Goal: Communication & Community: Answer question/provide support

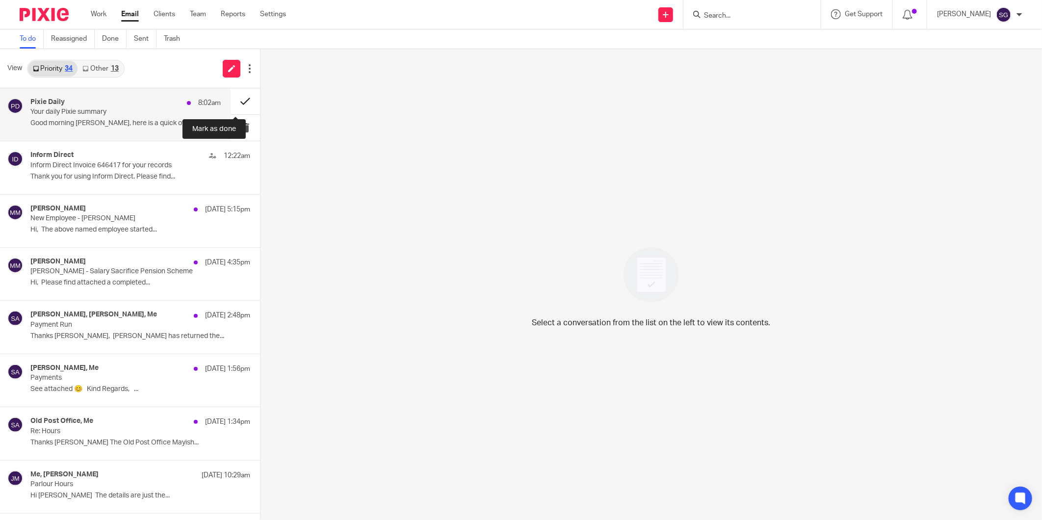
click at [234, 97] on button at bounding box center [245, 101] width 29 height 26
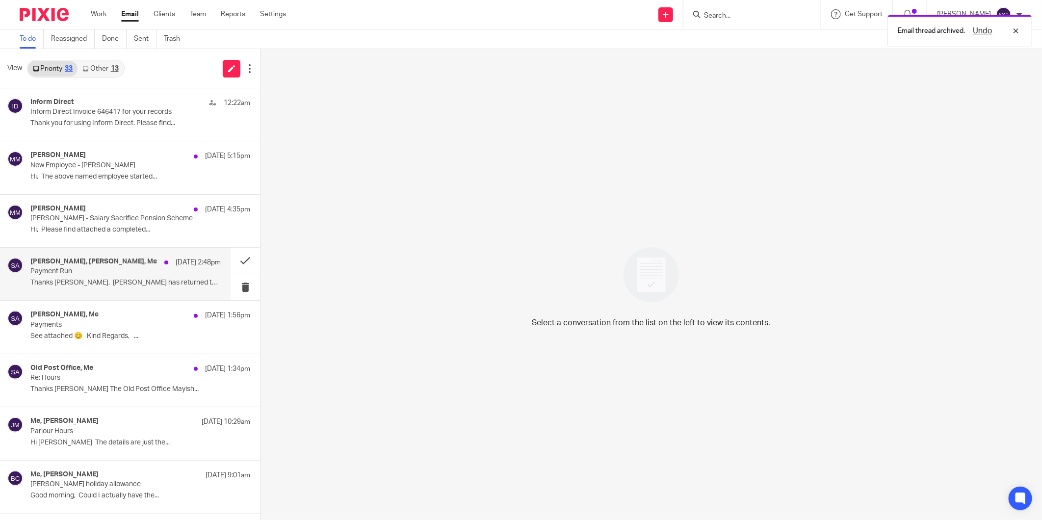
click at [98, 282] on p "Thanks Sarah, John has returned the..." at bounding box center [125, 283] width 190 height 8
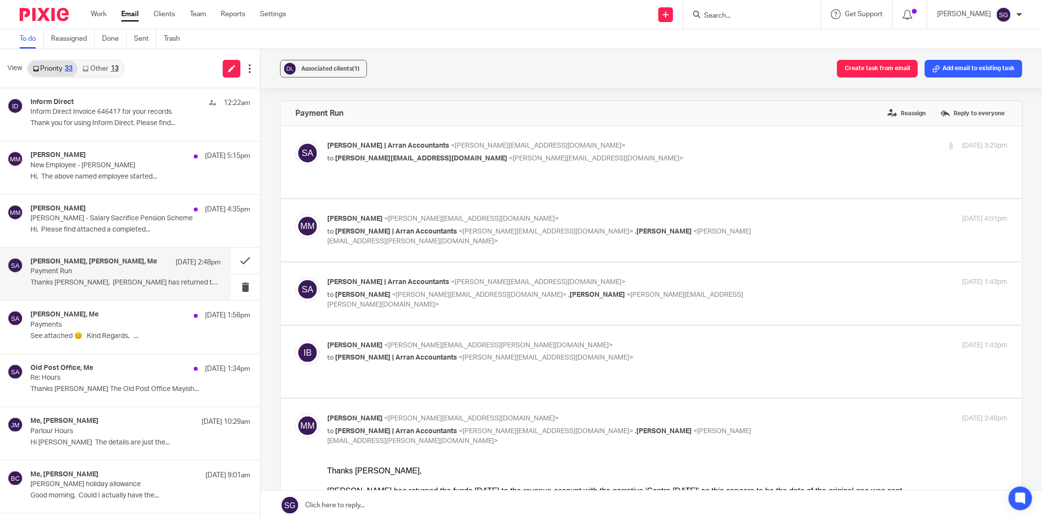
click at [103, 63] on link "Other 13" at bounding box center [101, 69] width 46 height 16
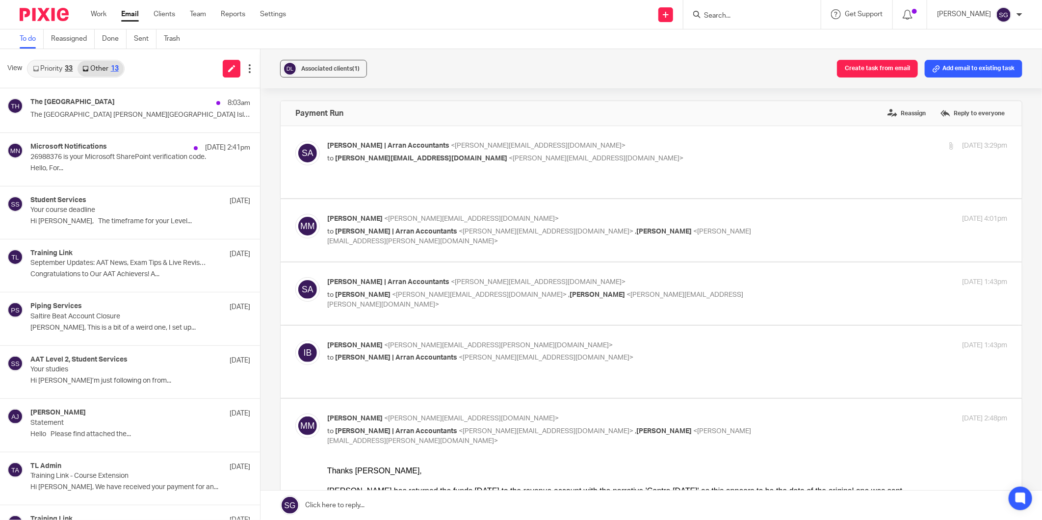
click at [53, 62] on link "Priority 33" at bounding box center [53, 69] width 50 height 16
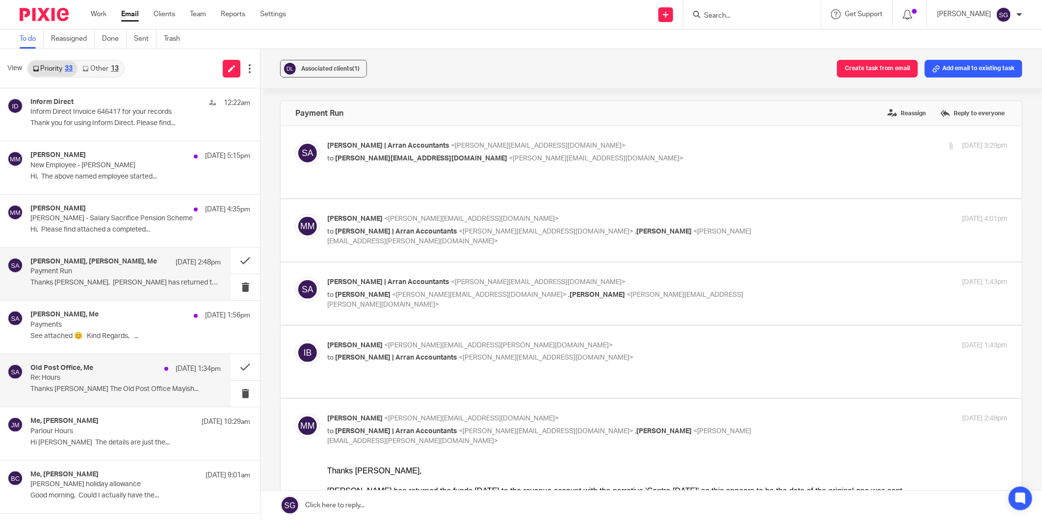
click at [85, 391] on p "Thanks Sarah The Old Post Office Mayish..." at bounding box center [125, 389] width 190 height 8
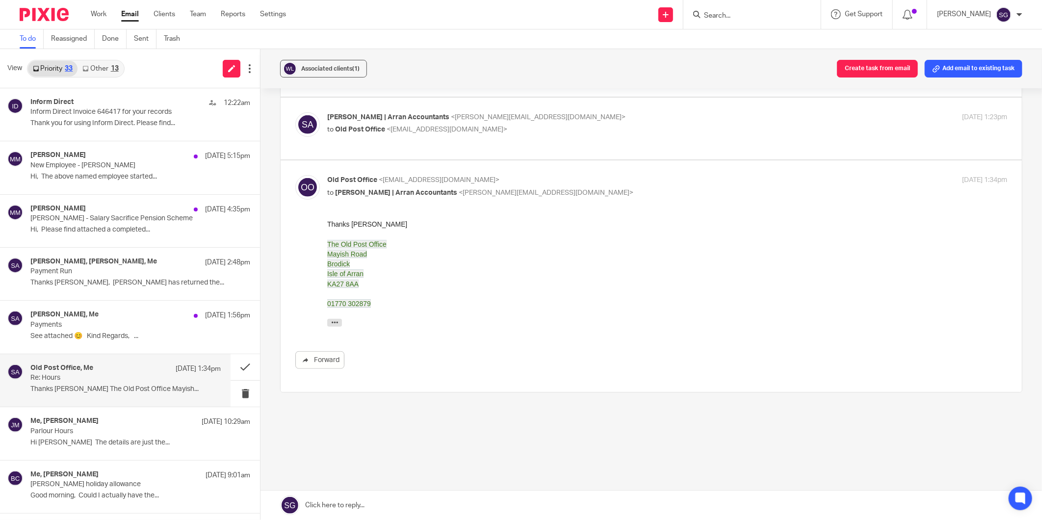
scroll to position [306, 0]
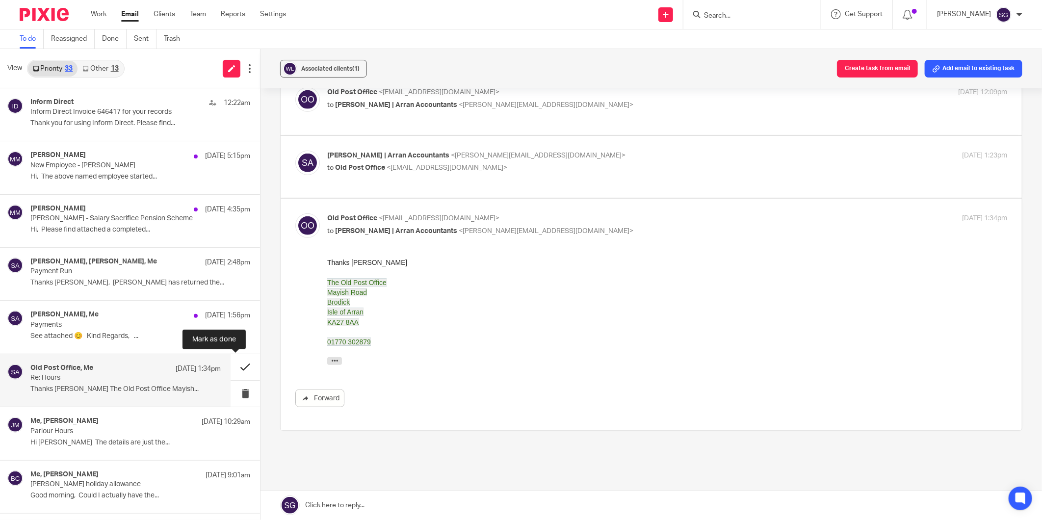
click at [233, 371] on button at bounding box center [245, 367] width 29 height 26
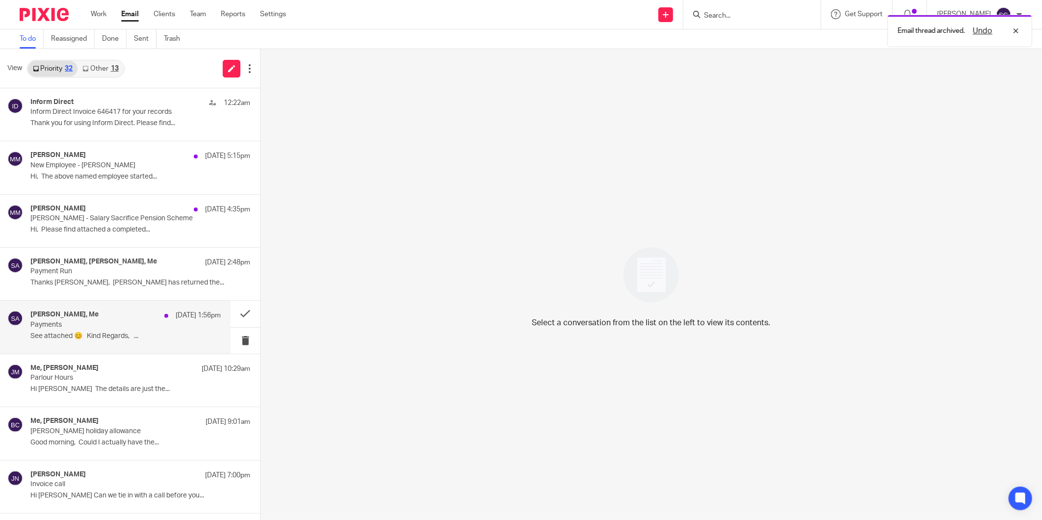
click at [86, 335] on p "See attached 😊 Kind Regards, ..." at bounding box center [125, 336] width 190 height 8
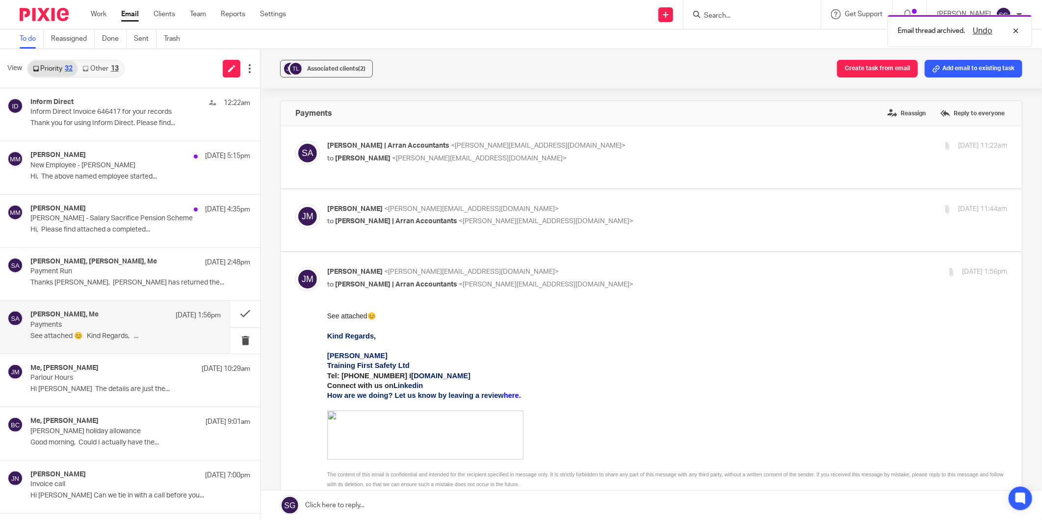
scroll to position [0, 0]
click at [360, 163] on div "Sarah | Arran Accountants <sarah@arranaccountants.co.uk> to Jenny McIntyre <jen…" at bounding box center [667, 153] width 680 height 25
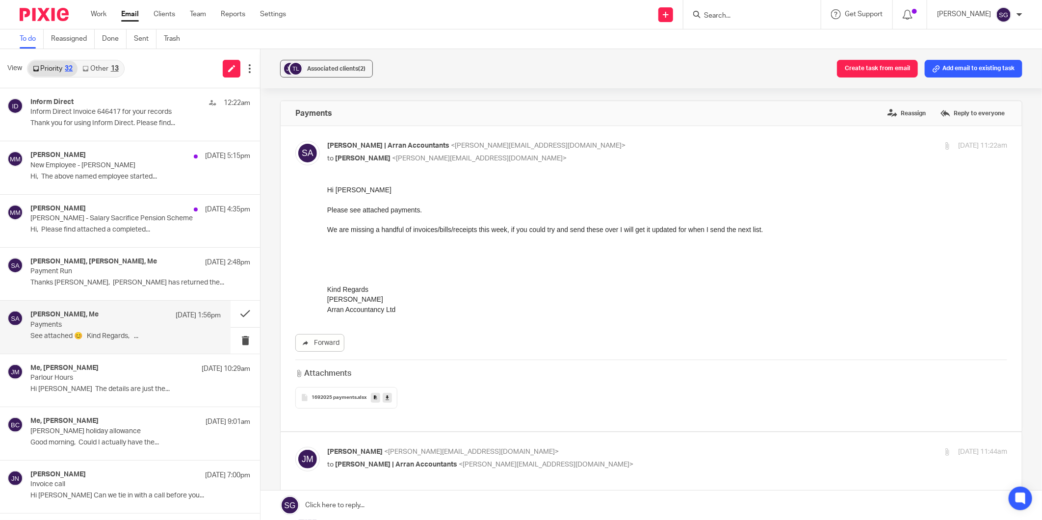
click at [363, 163] on div "Sarah | Arran Accountants <sarah@arranaccountants.co.uk> to Jenny McIntyre <jen…" at bounding box center [667, 153] width 680 height 25
checkbox input "false"
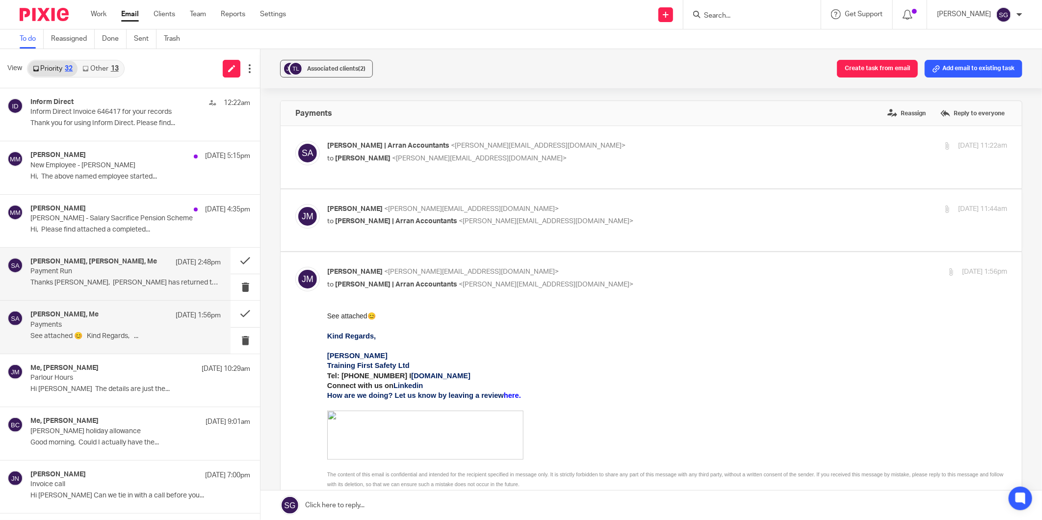
click at [95, 275] on p "Payment Run" at bounding box center [106, 271] width 152 height 8
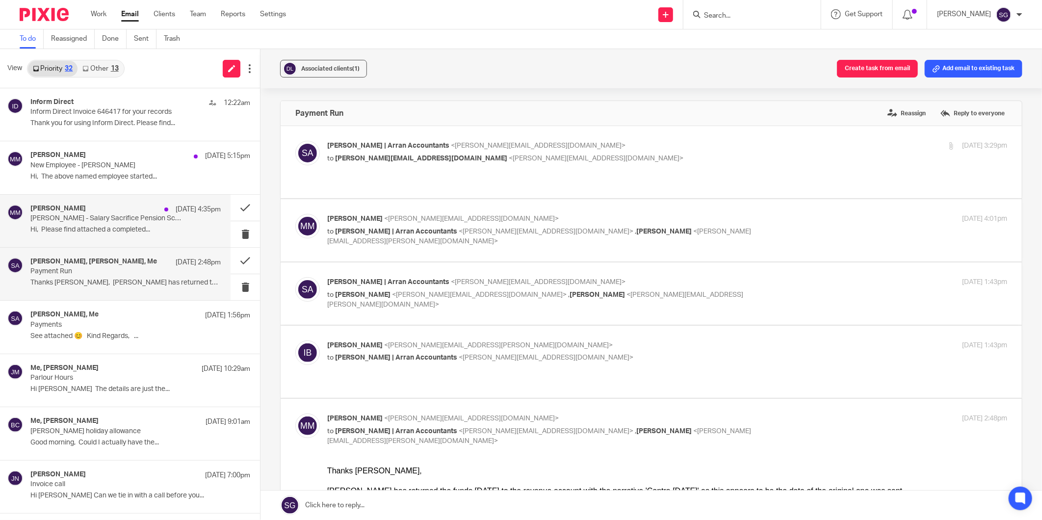
click at [90, 217] on p "John MacSwan - Salary Sacrifice Pension Scheme" at bounding box center [106, 218] width 152 height 8
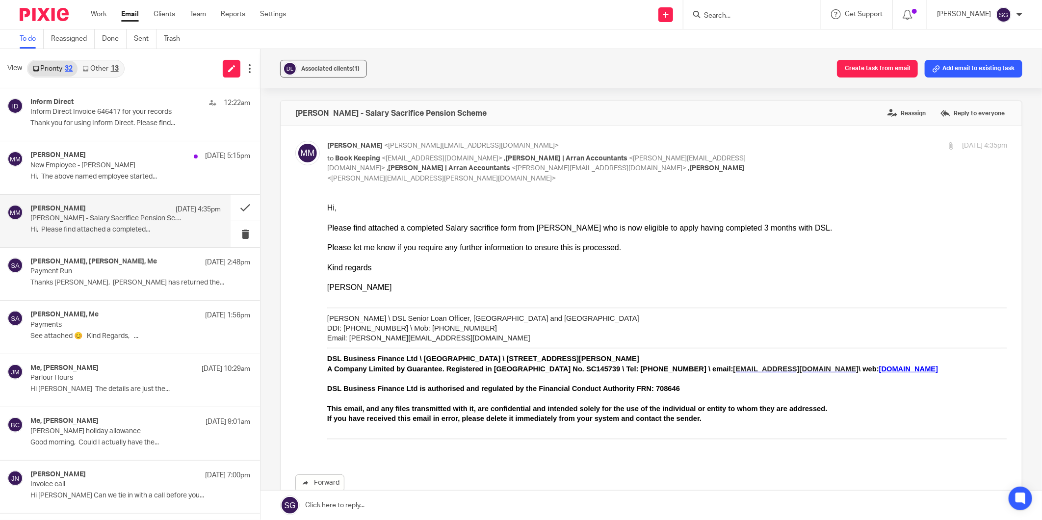
click at [146, 69] on div "View Priority 32 Other 13" at bounding box center [130, 68] width 260 height 39
click at [96, 70] on link "Other 13" at bounding box center [101, 69] width 46 height 16
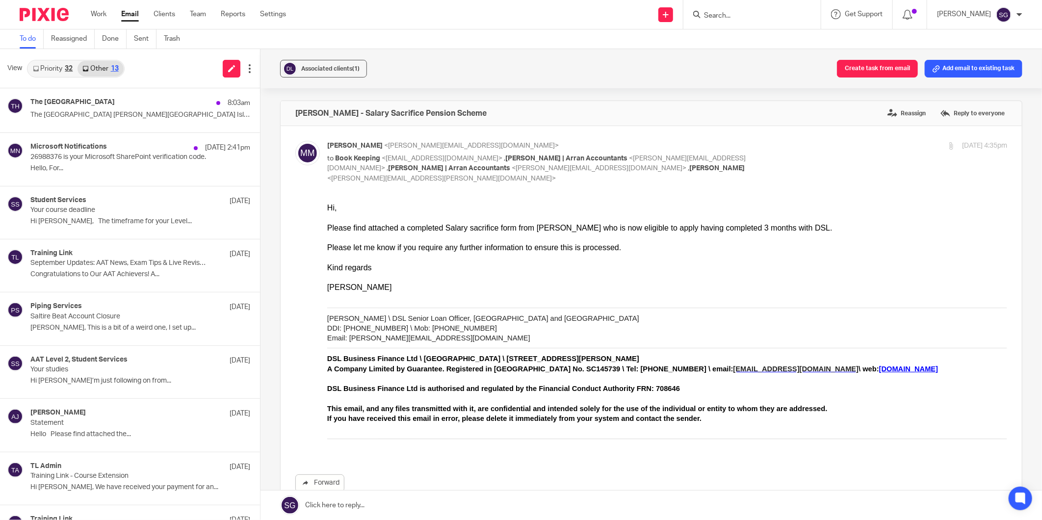
click at [56, 70] on link "Priority 32" at bounding box center [53, 69] width 50 height 16
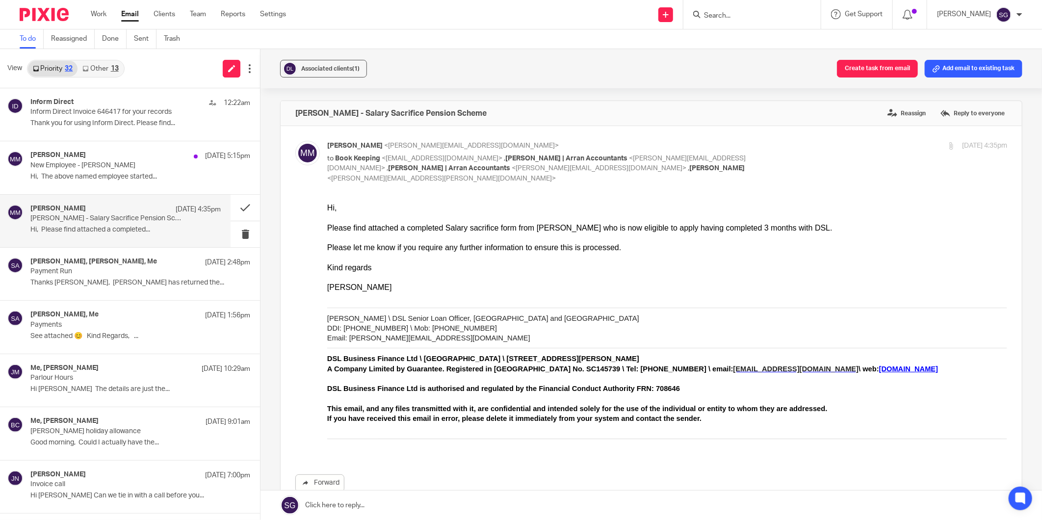
click at [395, 20] on div "Send new email Create task Add client Request signature Get Support Contact Sup…" at bounding box center [671, 14] width 741 height 29
click at [734, 17] on input "Search" at bounding box center [747, 16] width 88 height 9
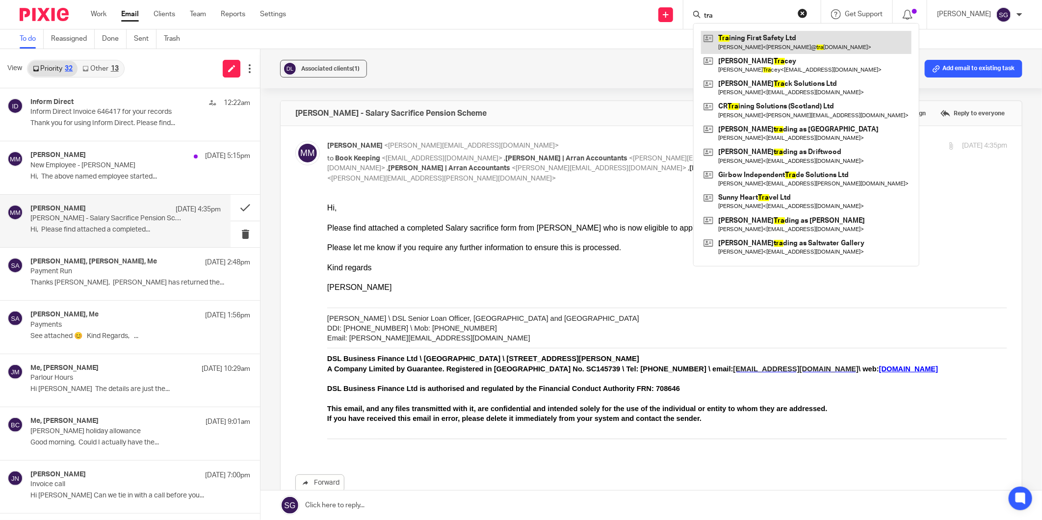
type input "tra"
click at [746, 46] on link at bounding box center [806, 42] width 210 height 23
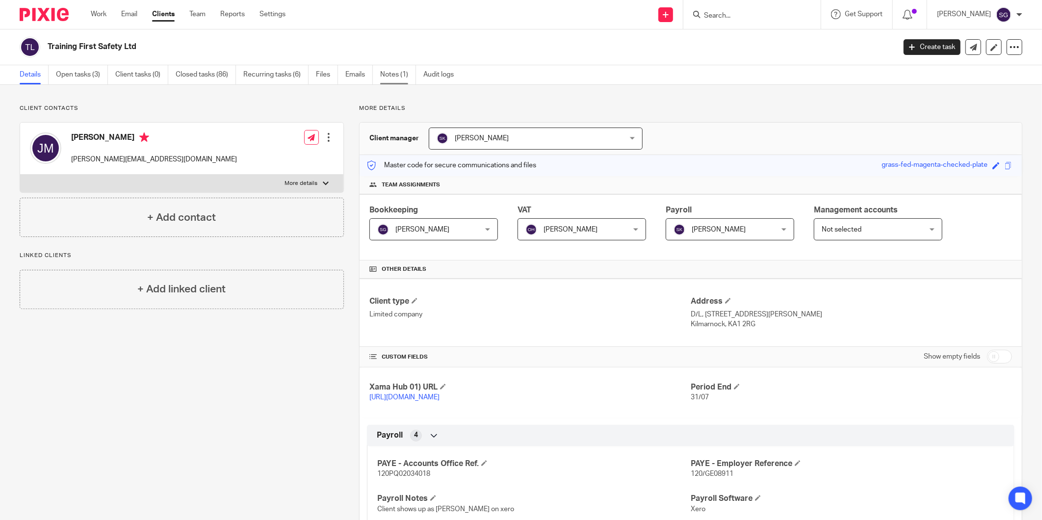
click at [401, 77] on link "Notes (1)" at bounding box center [398, 74] width 36 height 19
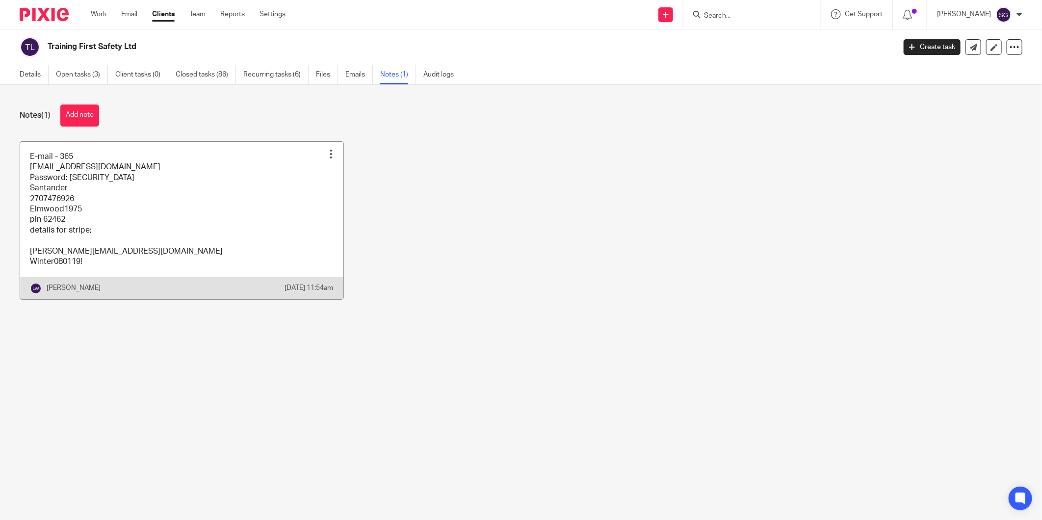
click at [193, 222] on link at bounding box center [181, 220] width 323 height 157
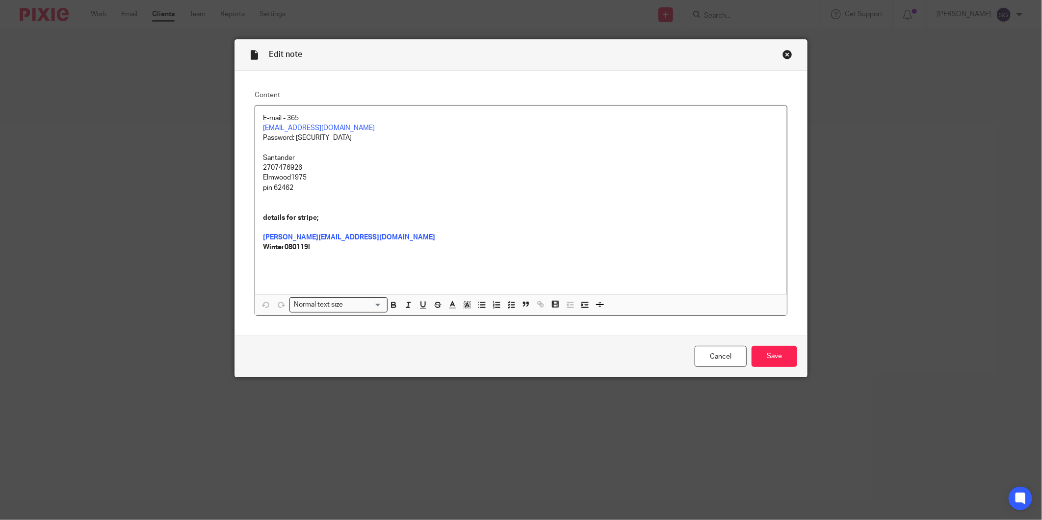
click at [313, 140] on p "Password: Pus21861" at bounding box center [521, 138] width 516 height 10
copy p "Pus21861"
click at [785, 53] on div "Close this dialog window" at bounding box center [788, 55] width 10 height 10
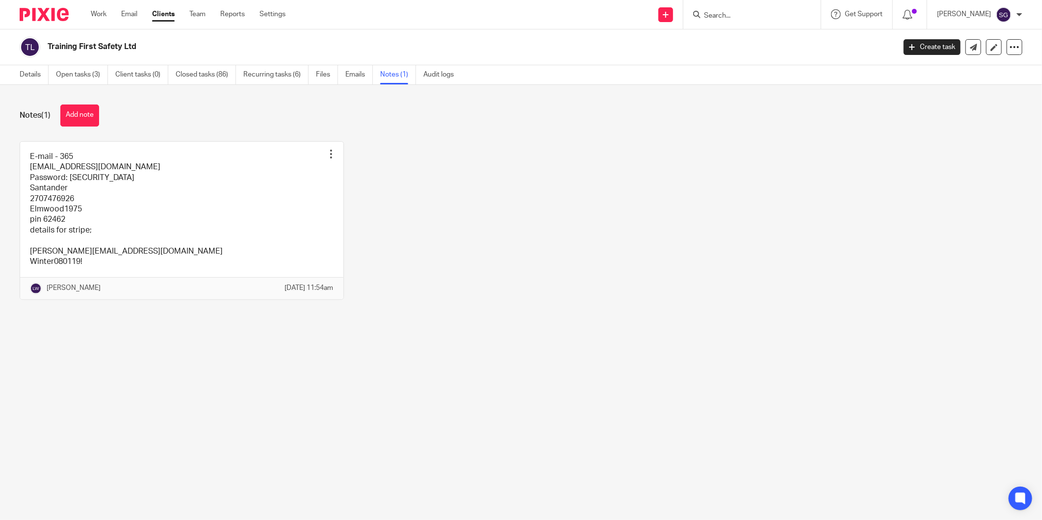
drag, startPoint x: 481, startPoint y: 133, endPoint x: 449, endPoint y: 65, distance: 75.3
click at [481, 132] on div "Notes (1) Add note E-mail - 365 [EMAIL_ADDRESS][DOMAIN_NAME] Password: [SECURIT…" at bounding box center [521, 209] width 1042 height 249
drag, startPoint x: 428, startPoint y: 18, endPoint x: 86, endPoint y: 0, distance: 342.4
click at [427, 18] on div "Send new email Create task Add client Request signature Get Support Contact Sup…" at bounding box center [671, 14] width 742 height 29
click at [129, 12] on link "Email" at bounding box center [129, 14] width 16 height 10
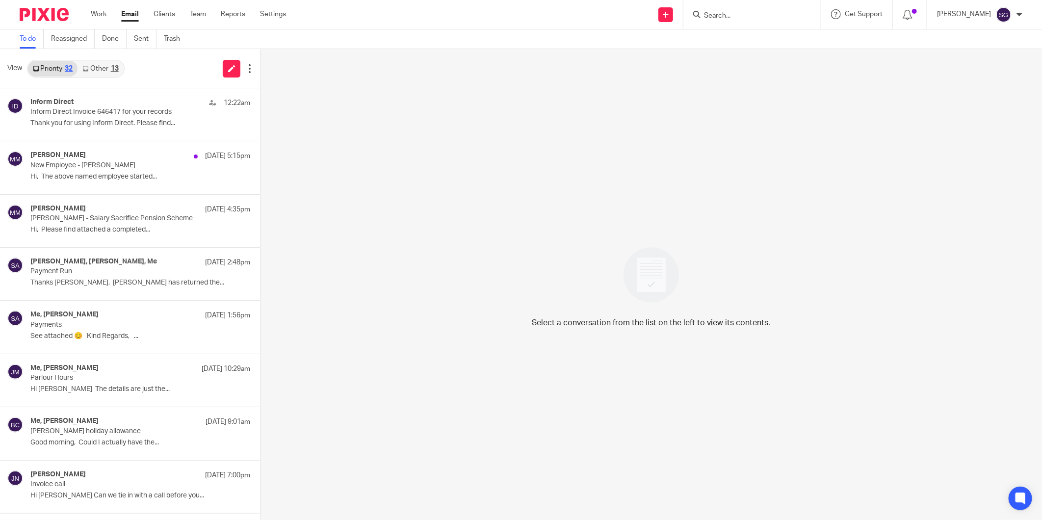
click at [109, 72] on link "Other 13" at bounding box center [101, 69] width 46 height 16
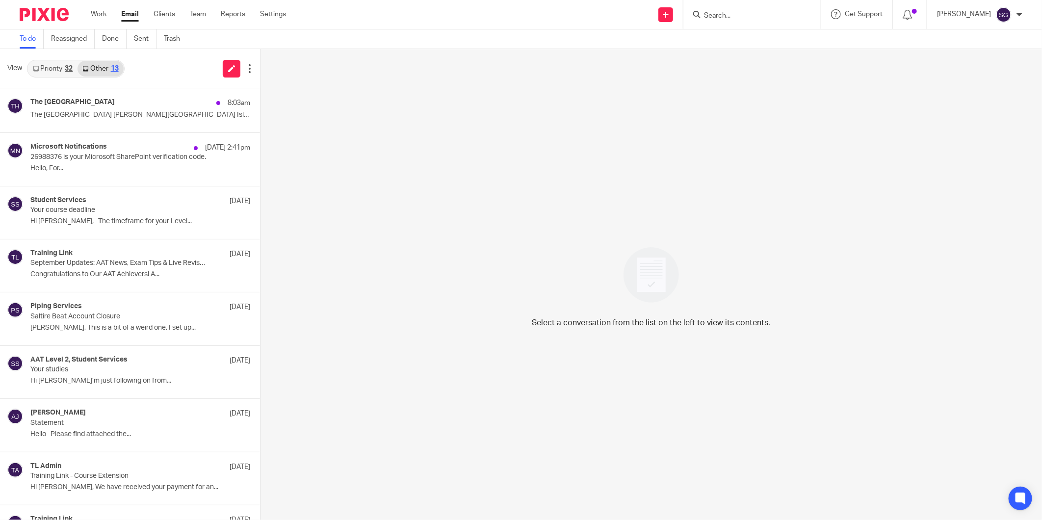
click at [60, 69] on link "Priority 32" at bounding box center [53, 69] width 50 height 16
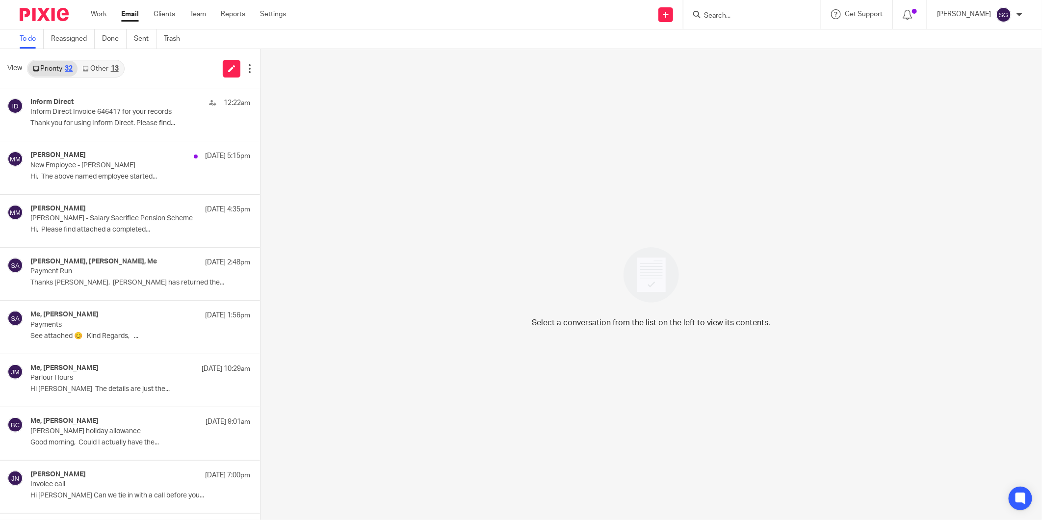
click at [91, 66] on link "Other 13" at bounding box center [101, 69] width 46 height 16
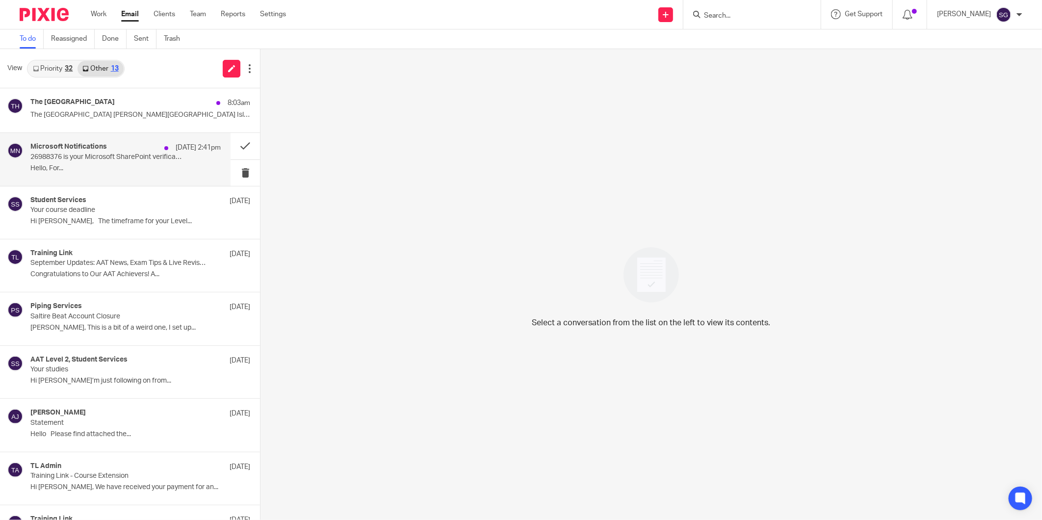
click at [106, 156] on p "26988376 is your Microsoft SharePoint verification code." at bounding box center [106, 157] width 152 height 8
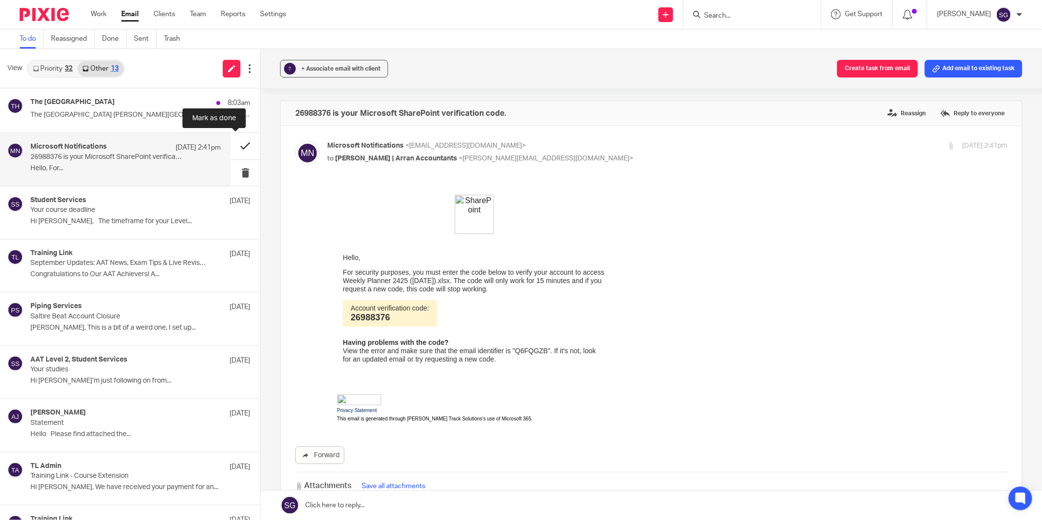
click at [231, 144] on button at bounding box center [245, 146] width 29 height 26
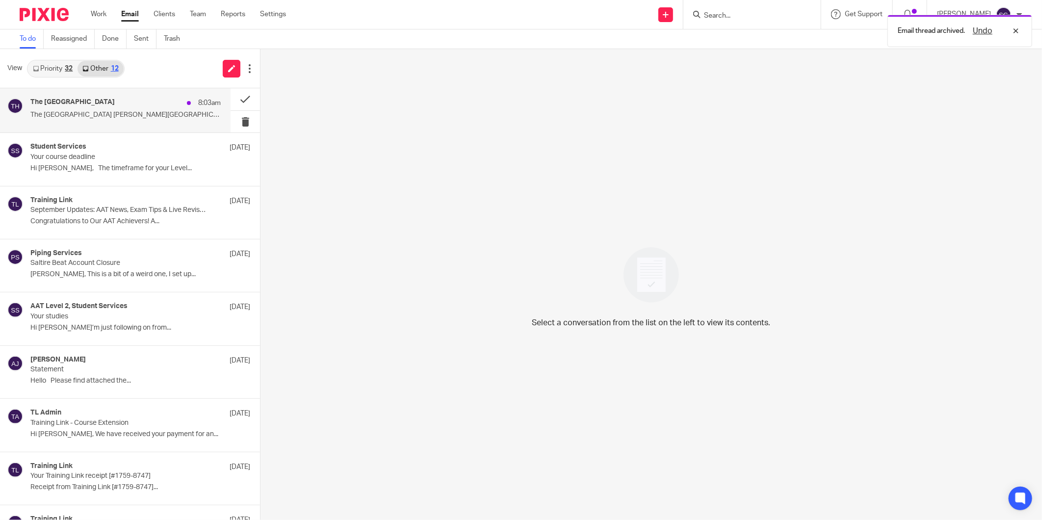
click at [63, 111] on p "The Burlington Guest House Whiting Bay Isle of..." at bounding box center [125, 115] width 190 height 8
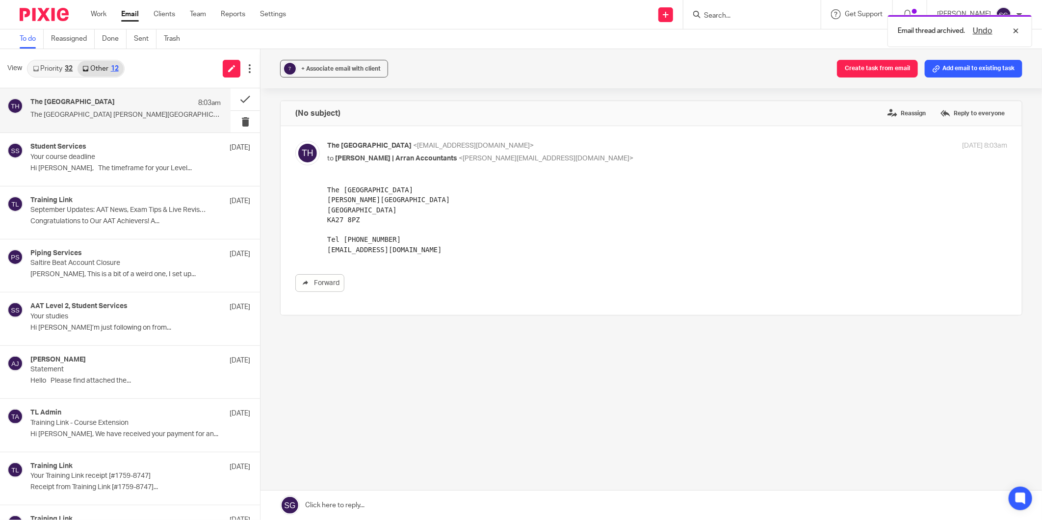
click at [52, 68] on link "Priority 32" at bounding box center [53, 69] width 50 height 16
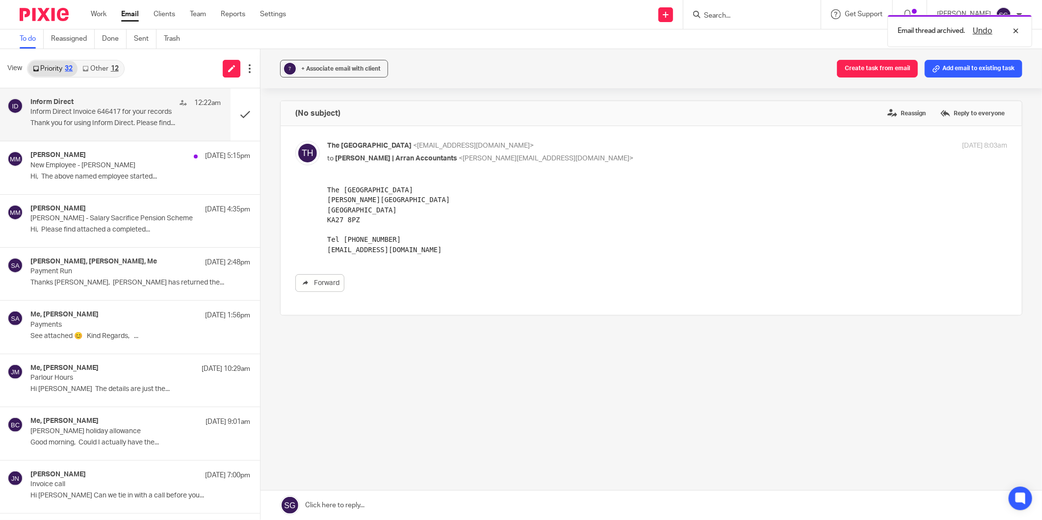
click at [82, 116] on div "Inform Direct 12:22am Inform Direct Invoice 646417 for your records Thank you f…" at bounding box center [125, 114] width 190 height 33
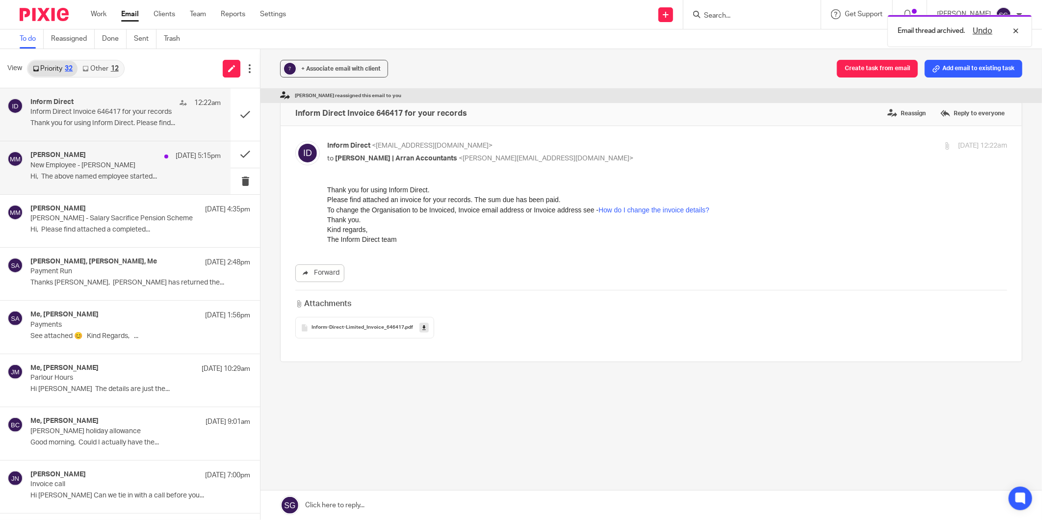
click at [87, 177] on p "Hi, The above named employee started..." at bounding box center [125, 177] width 190 height 8
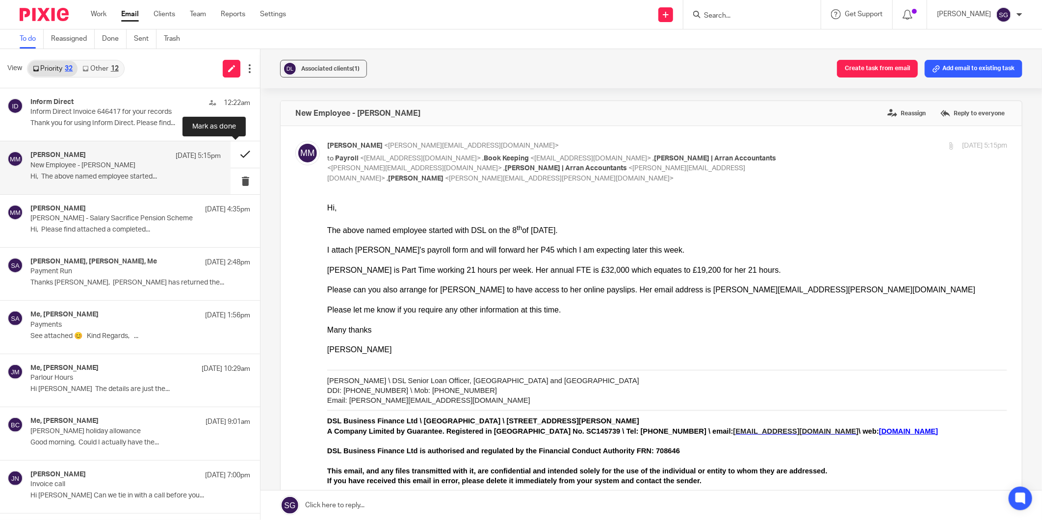
click at [236, 153] on button at bounding box center [245, 154] width 29 height 26
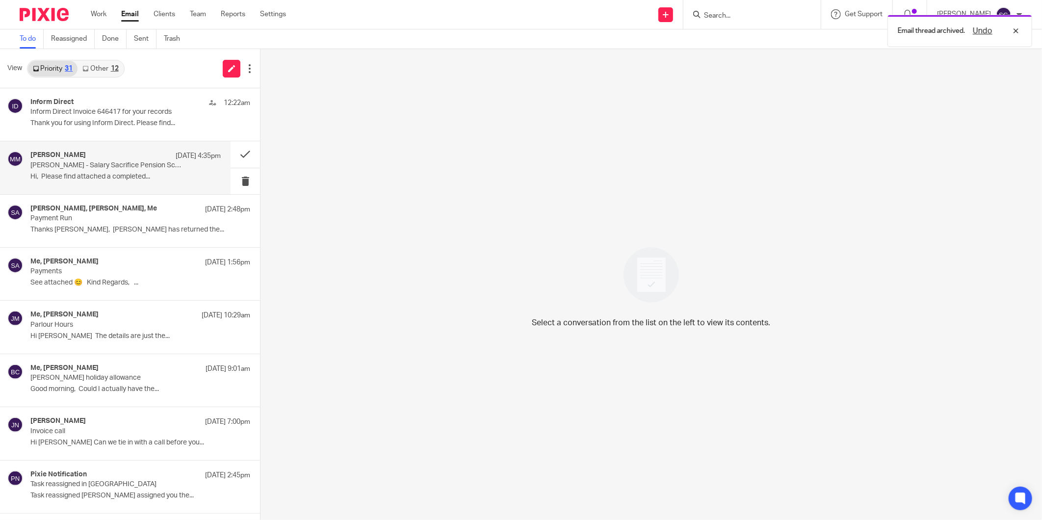
click at [127, 155] on div "Murray Marshall 16 Sep 4:35pm" at bounding box center [125, 156] width 190 height 10
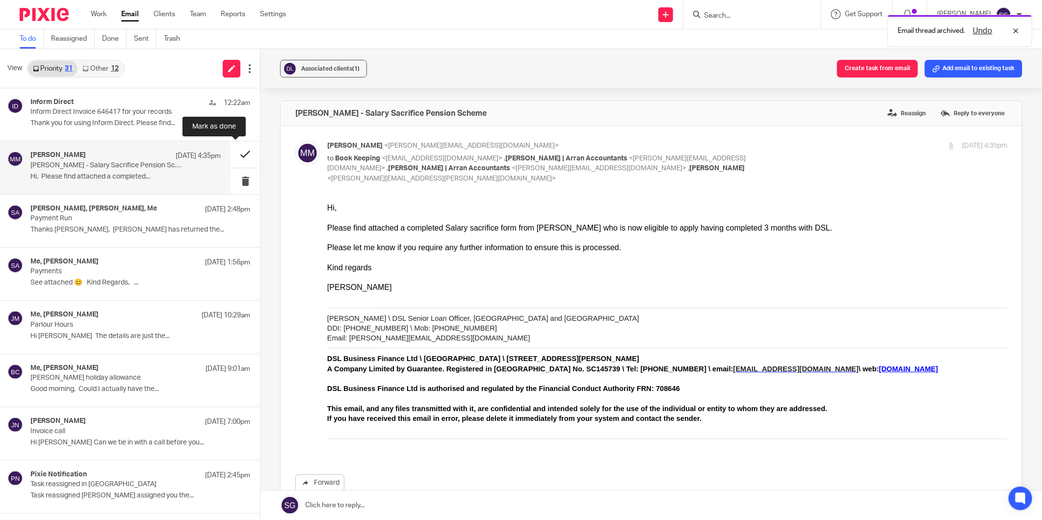
click at [231, 153] on button at bounding box center [245, 154] width 29 height 26
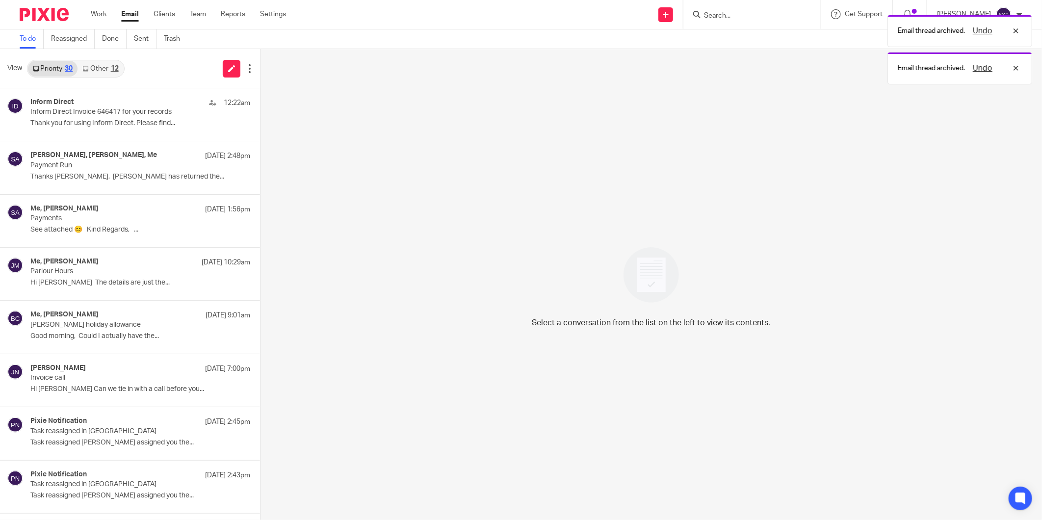
click at [108, 155] on h4 "Murray Marshall, Iain Burnside, Me" at bounding box center [93, 155] width 127 height 8
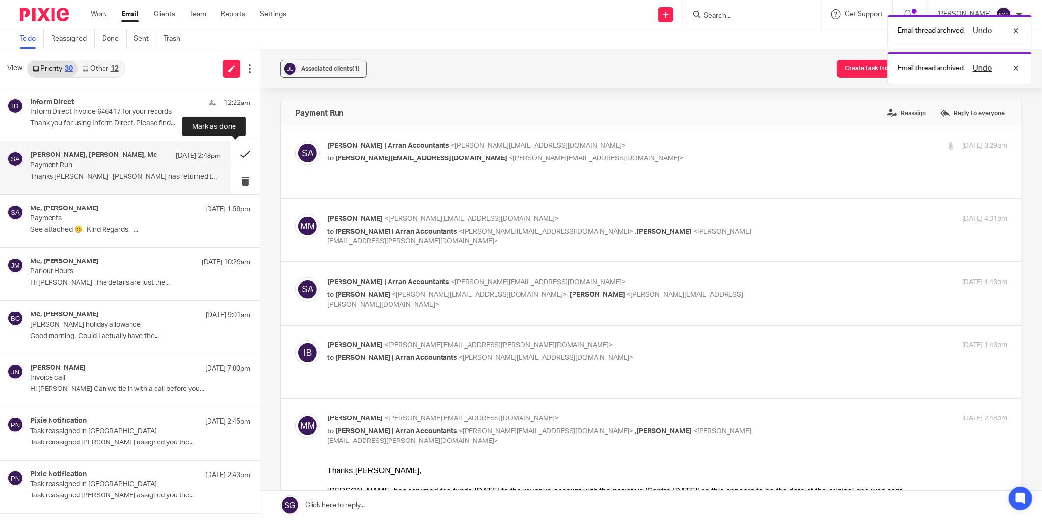
click at [231, 150] on button at bounding box center [245, 154] width 29 height 26
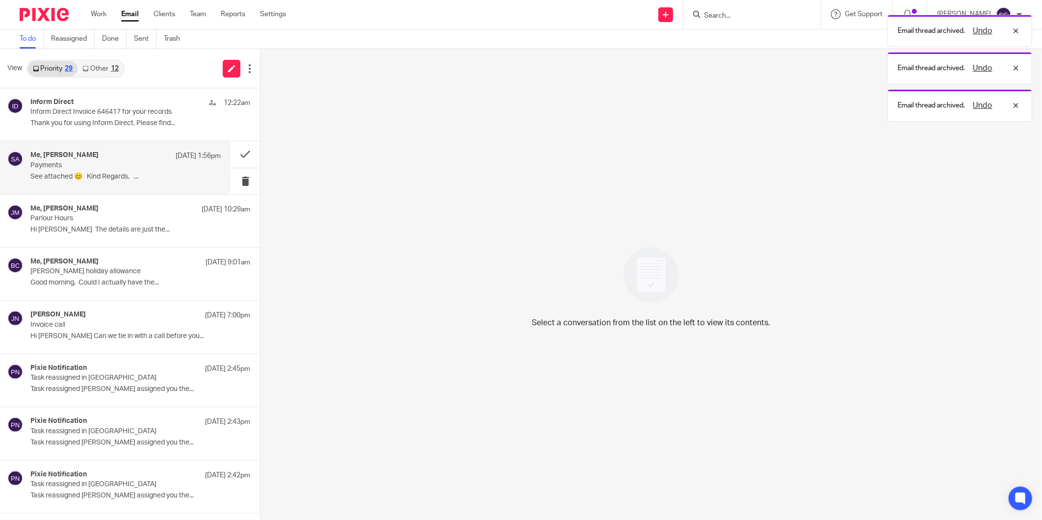
click at [120, 165] on p "Payments" at bounding box center [106, 165] width 152 height 8
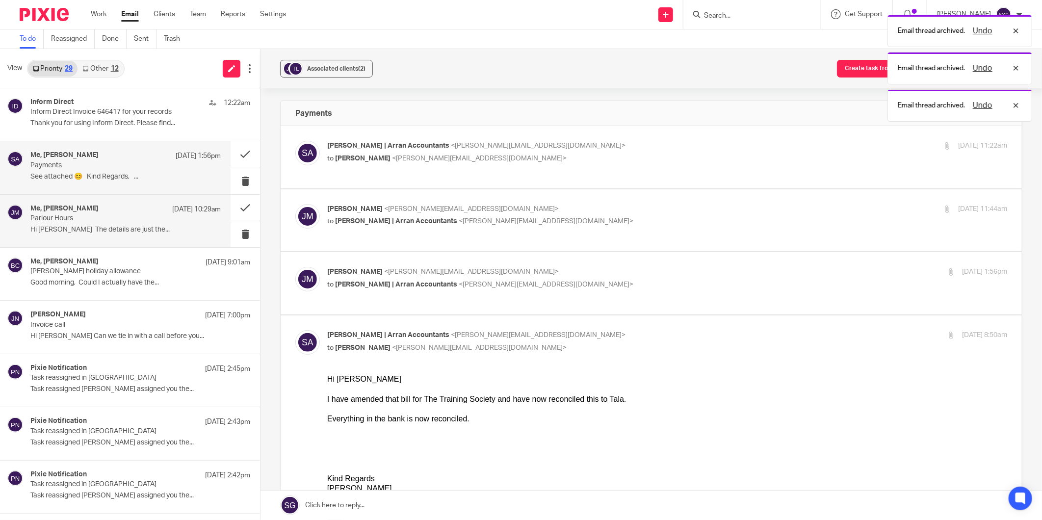
click at [62, 219] on p "Parlour Hours" at bounding box center [106, 218] width 152 height 8
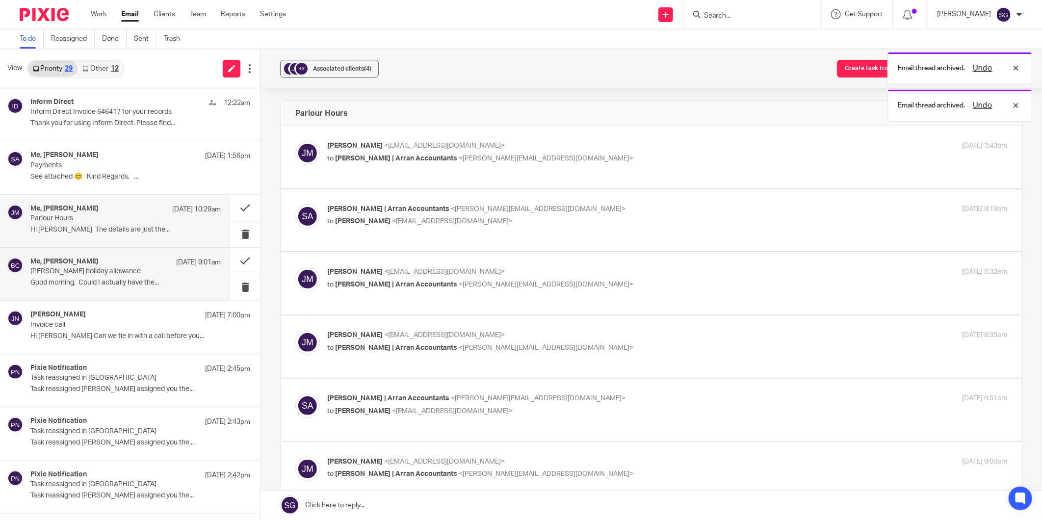
click at [75, 287] on p "Good morning, Could I actually have the..." at bounding box center [125, 283] width 190 height 8
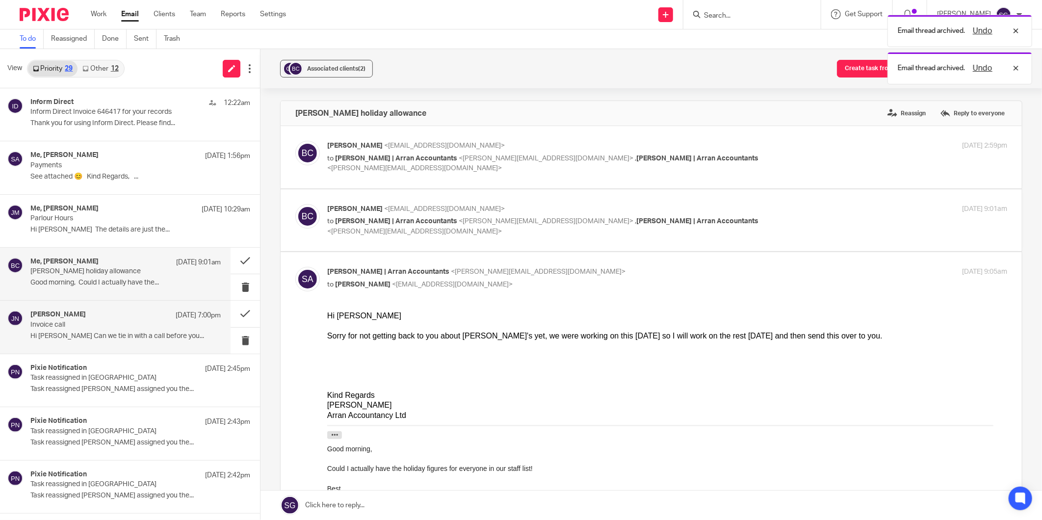
click at [109, 347] on div "Jordan Nelson 15 Sep 7:00pm Invoice call Hi Sarah Can we tie in with a call bef…" at bounding box center [115, 327] width 231 height 52
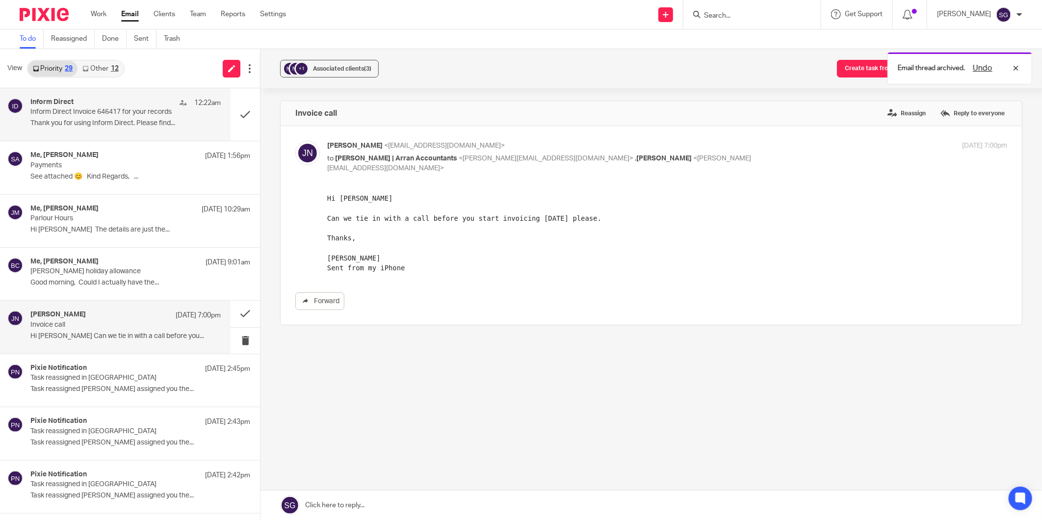
click at [94, 126] on p "Thank you for using Inform Direct. Please find..." at bounding box center [125, 123] width 190 height 8
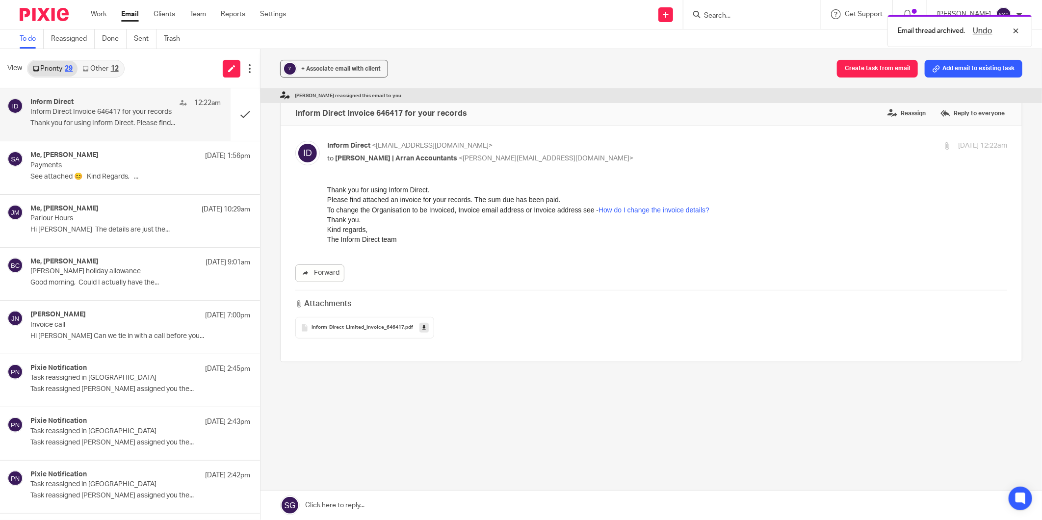
drag, startPoint x: 101, startPoint y: 68, endPoint x: 80, endPoint y: 68, distance: 20.1
click at [101, 68] on link "Other 12" at bounding box center [101, 69] width 46 height 16
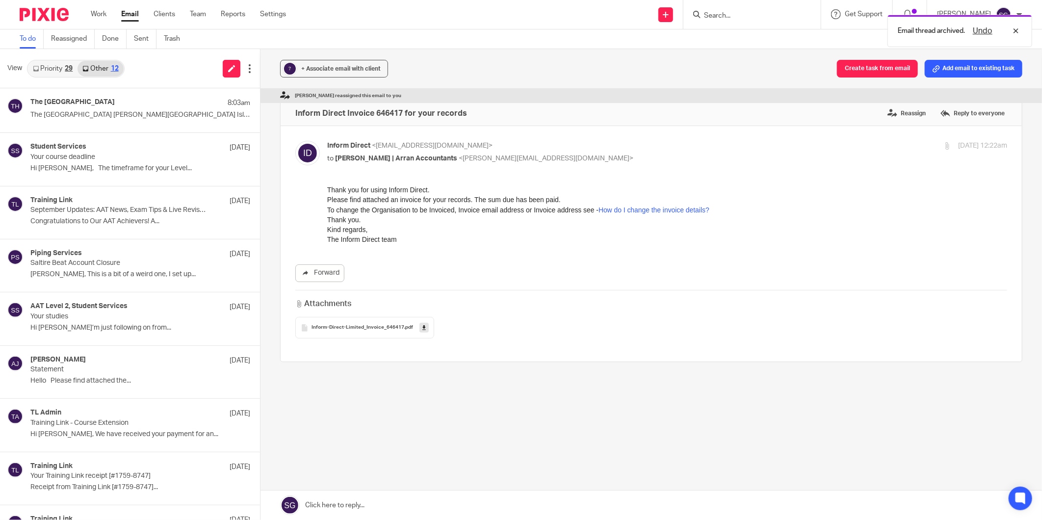
click at [51, 68] on link "Priority 29" at bounding box center [53, 69] width 50 height 16
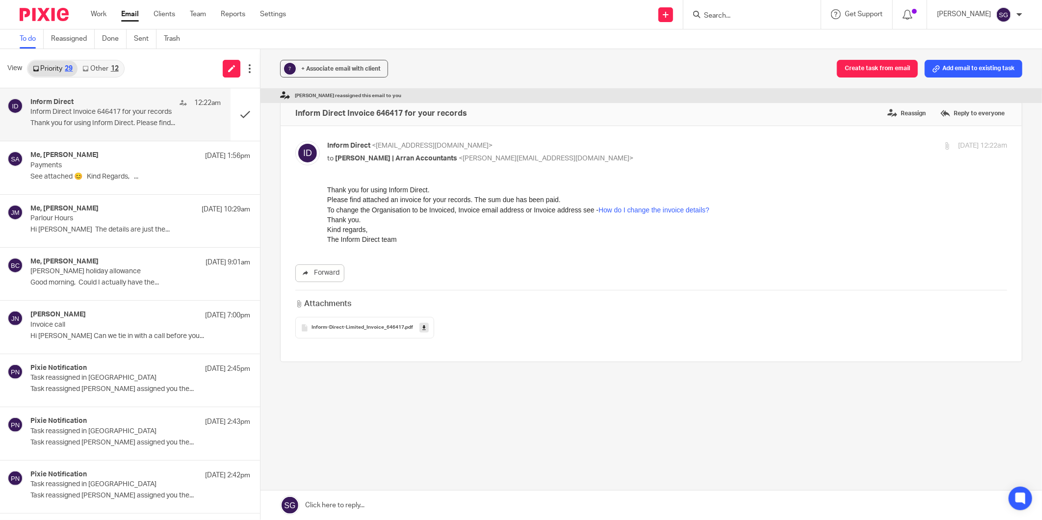
click at [160, 69] on div "View Priority 29 Other 12" at bounding box center [130, 68] width 260 height 39
click at [510, 60] on div "? + Associate email with client Create task from email Add email to existing ta…" at bounding box center [652, 68] width 782 height 39
click at [508, 295] on div "Attachments Inform-Direct-Limited_Invoice_646417 .pdf" at bounding box center [651, 314] width 712 height 49
click at [422, 330] on icon at bounding box center [423, 327] width 3 height 7
click at [745, 16] on input "Search" at bounding box center [747, 16] width 88 height 9
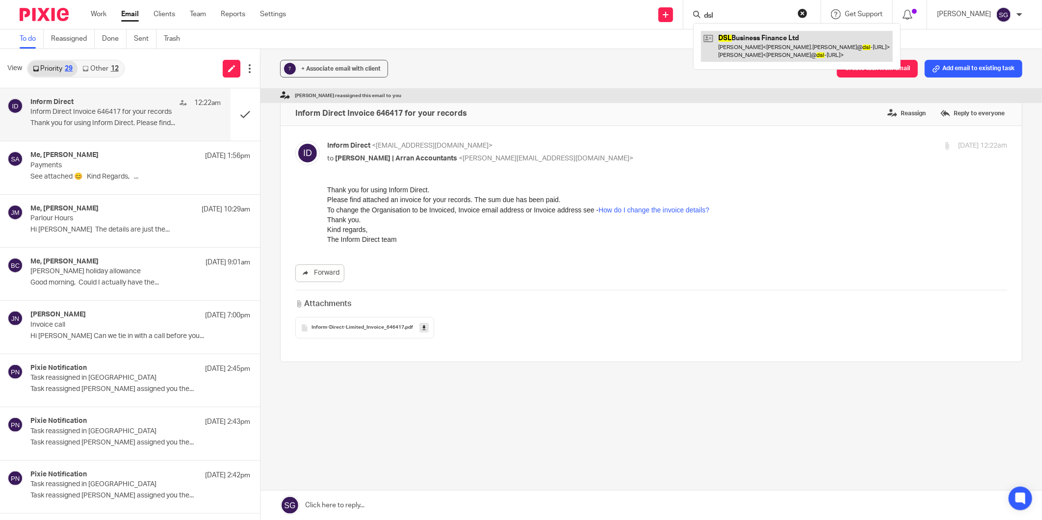
type input "dsl"
click at [754, 48] on link at bounding box center [797, 46] width 192 height 30
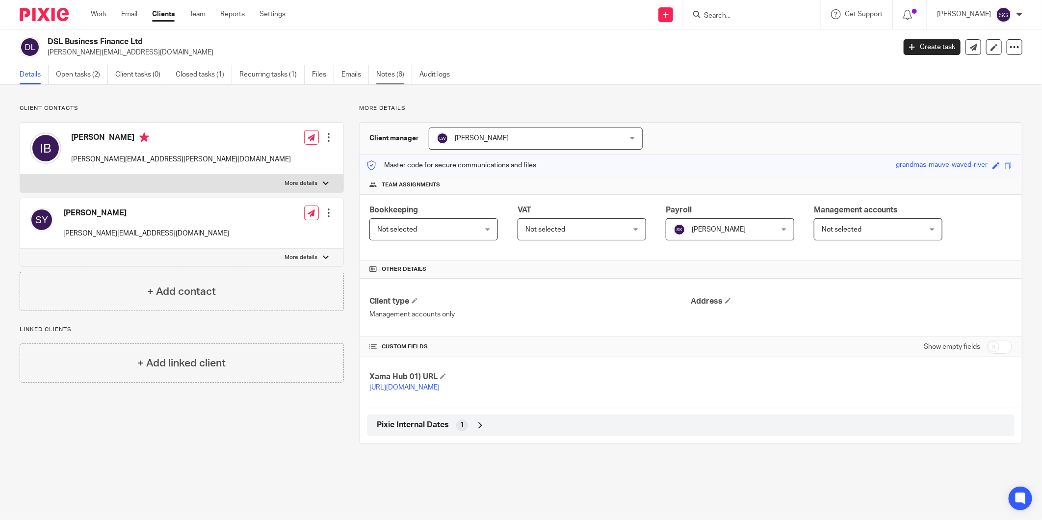
click at [386, 77] on link "Notes (6)" at bounding box center [394, 74] width 36 height 19
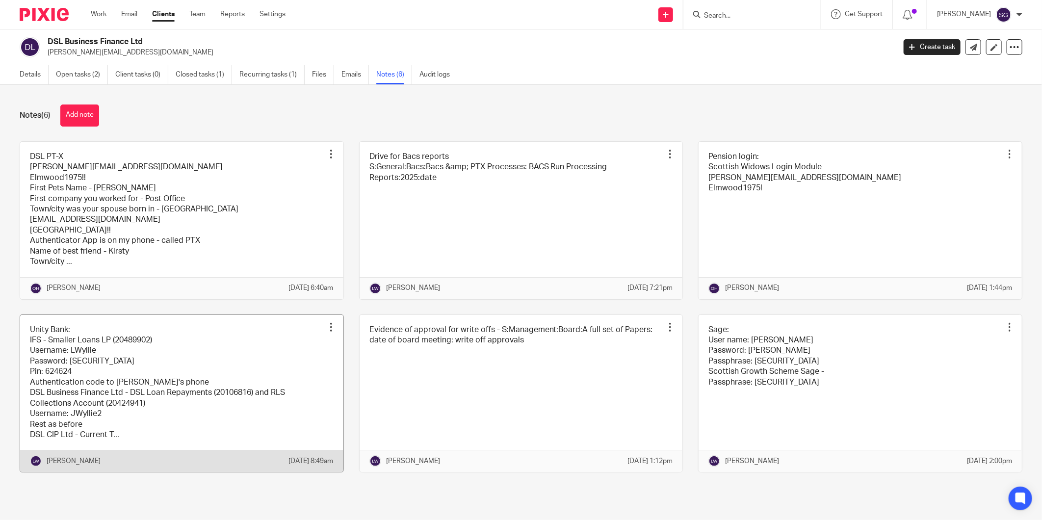
click at [159, 352] on link at bounding box center [181, 393] width 323 height 157
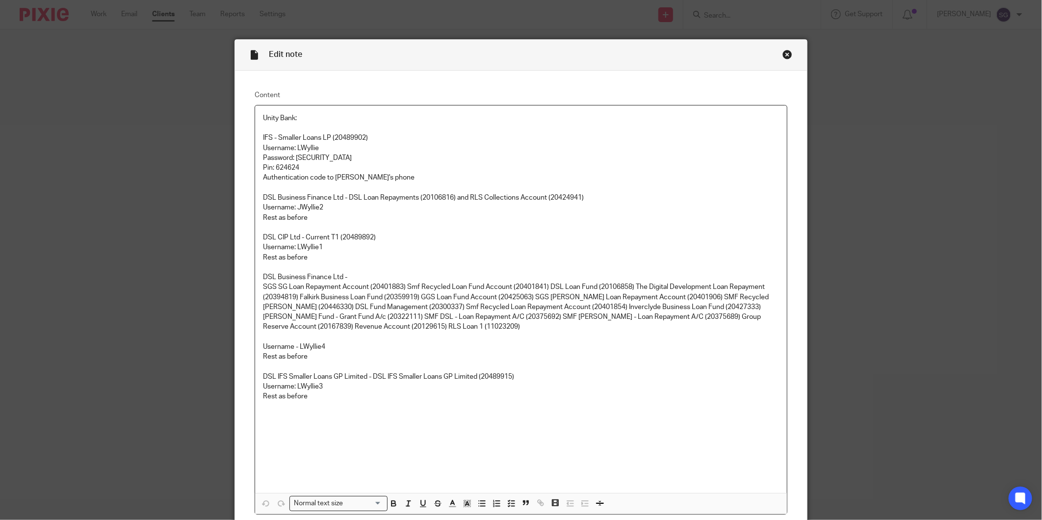
click at [307, 348] on p "Username - LWyllie4" at bounding box center [521, 347] width 516 height 10
copy p "LWyllie4"
click at [320, 158] on p "Password: [SECURITY_DATA]" at bounding box center [521, 158] width 516 height 10
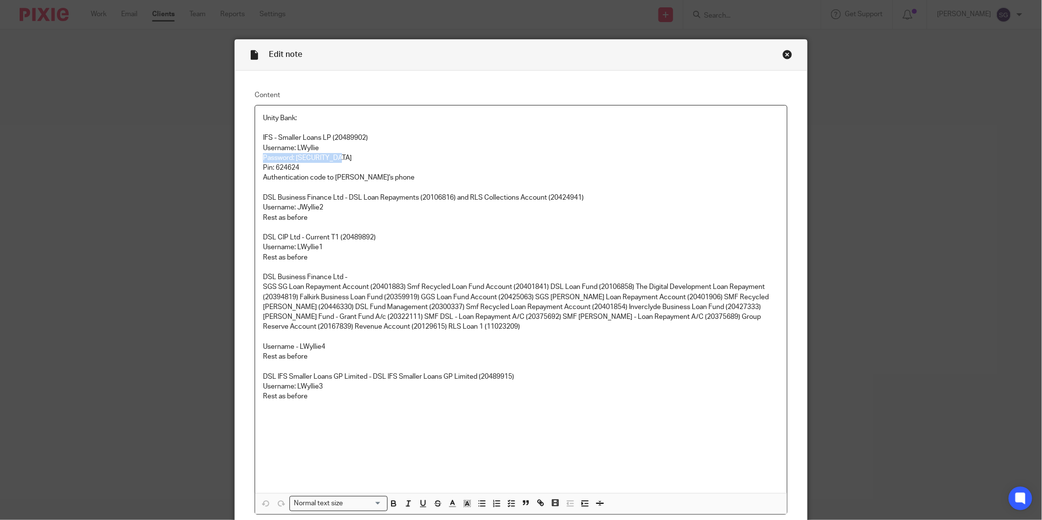
click at [320, 158] on p "Password: [SECURITY_DATA]" at bounding box center [521, 158] width 516 height 10
click at [353, 163] on p "Pin: 624624" at bounding box center [521, 168] width 516 height 10
drag, startPoint x: 342, startPoint y: 158, endPoint x: 291, endPoint y: 158, distance: 51.0
click at [291, 158] on p "Password: [SECURITY_DATA]" at bounding box center [521, 158] width 516 height 10
copy p "Elmwood1975!"
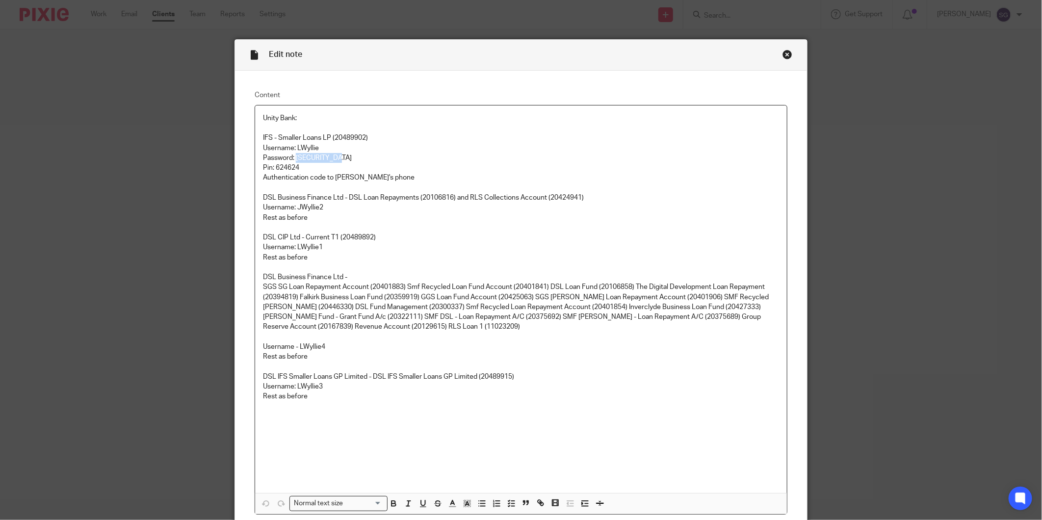
click at [783, 53] on div "Close this dialog window" at bounding box center [788, 55] width 10 height 10
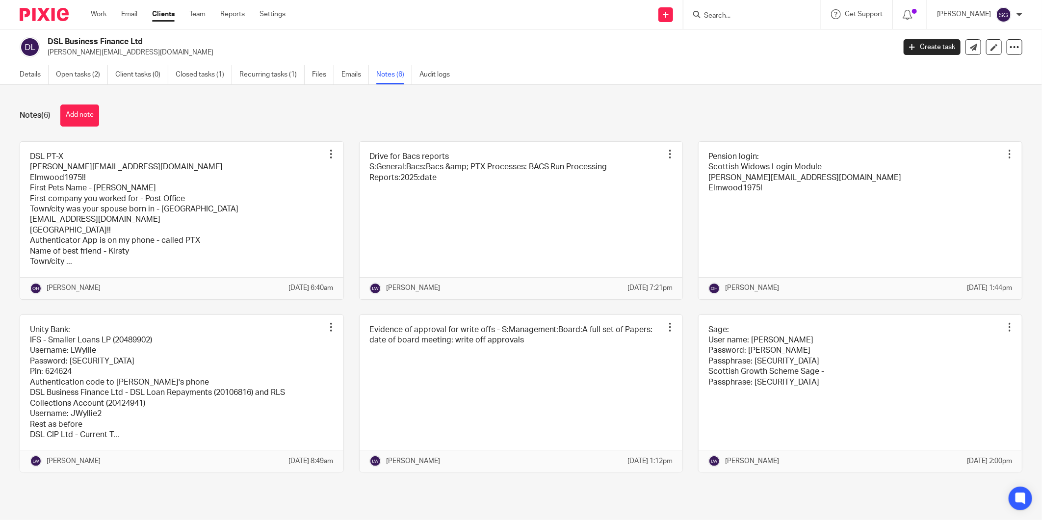
click at [425, 13] on div "Send new email Create task Add client Request signature Get Support Contact Sup…" at bounding box center [671, 14] width 742 height 29
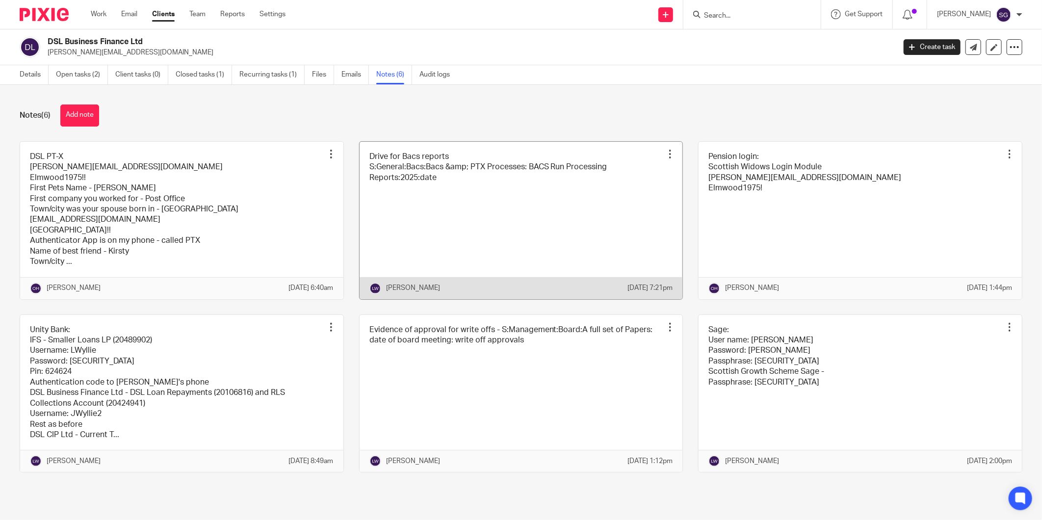
drag, startPoint x: 332, startPoint y: 95, endPoint x: 450, endPoint y: 227, distance: 177.6
click at [334, 99] on div "Notes (6) Add note DSL PT-X olivia@arranaccountants.co.uk Elmwood1975!! First P…" at bounding box center [521, 296] width 1042 height 422
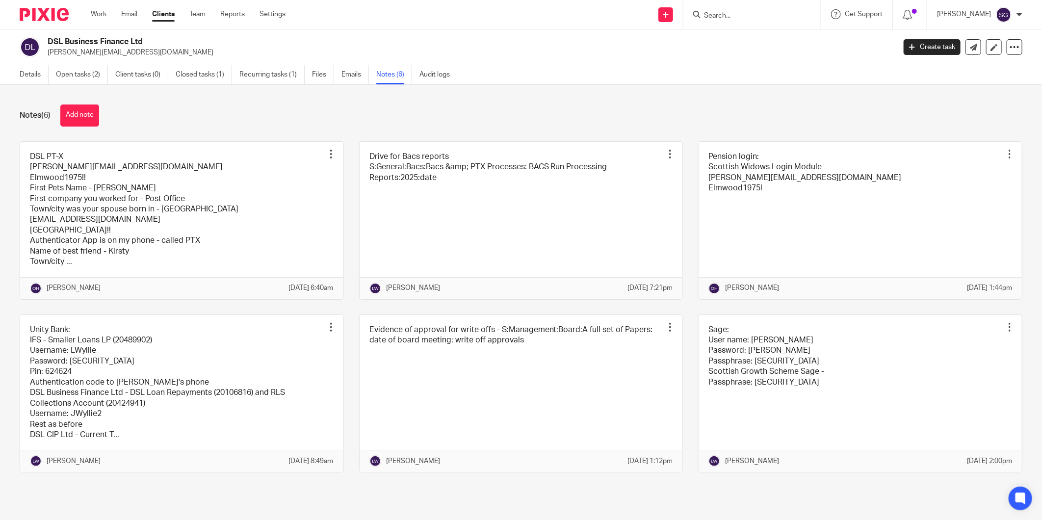
drag, startPoint x: 551, startPoint y: 97, endPoint x: 469, endPoint y: 125, distance: 86.1
click at [550, 97] on div "Notes (6) Add note DSL PT-X olivia@arranaccountants.co.uk Elmwood1975!! First P…" at bounding box center [521, 296] width 1042 height 422
click at [375, 31] on div "DSL Business Finance Ltd stuart@dsl-businessfinance.co.uk Create task Update fr…" at bounding box center [521, 47] width 1042 height 36
click at [130, 16] on link "Email" at bounding box center [129, 14] width 16 height 10
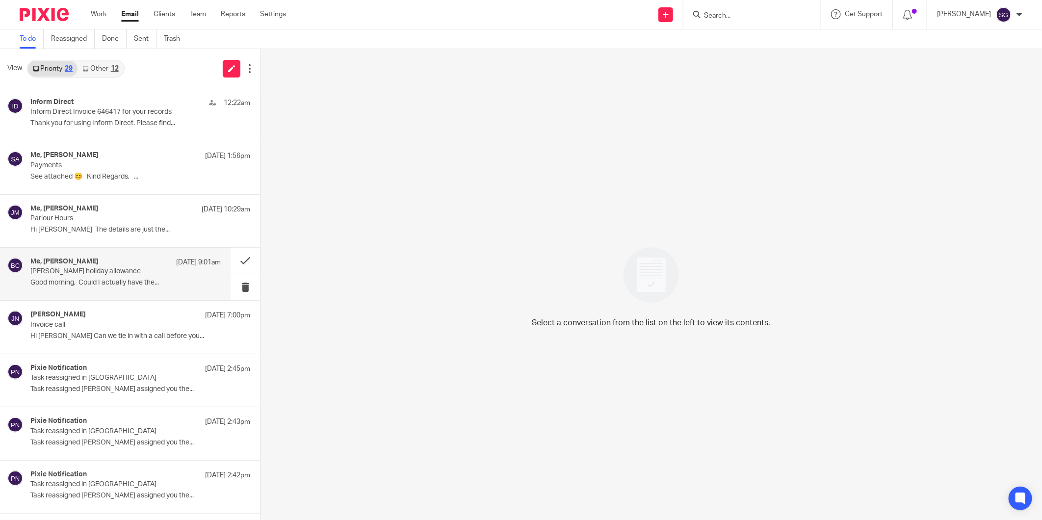
click at [131, 276] on div "Me, [PERSON_NAME] [DATE] 9:01am [PERSON_NAME] holiday allowance Good morning, C…" at bounding box center [125, 274] width 190 height 33
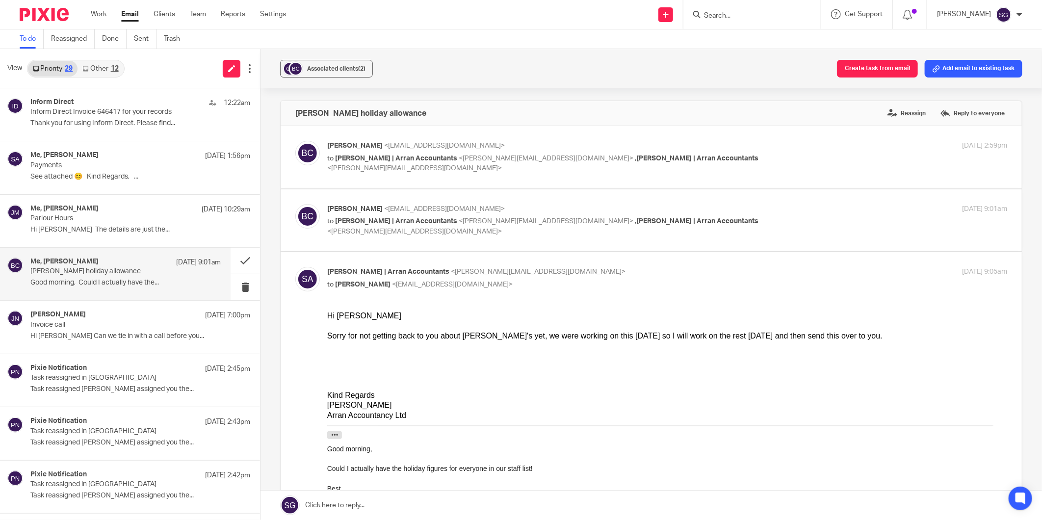
click at [641, 354] on div at bounding box center [667, 356] width 680 height 10
click at [131, 11] on link "Email" at bounding box center [130, 14] width 18 height 10
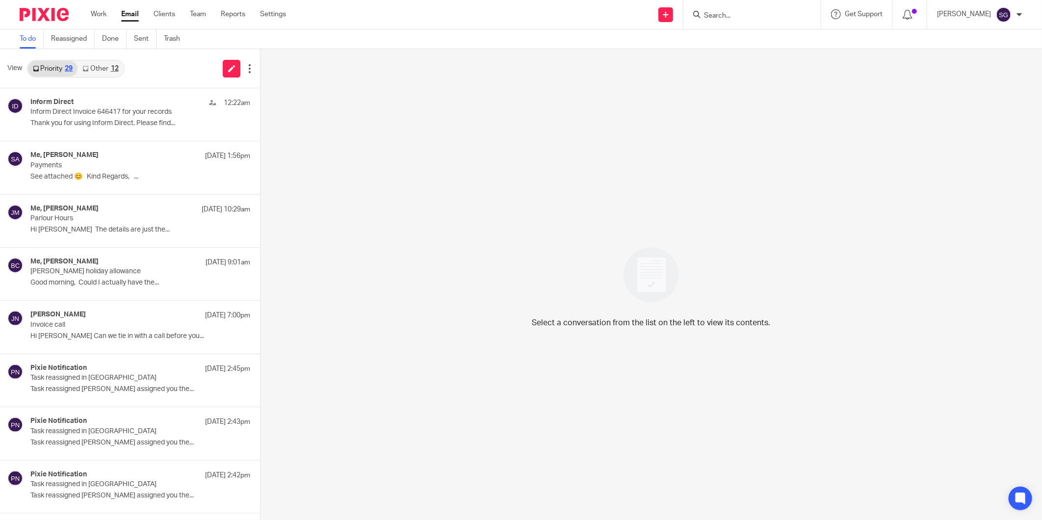
click at [101, 61] on link "Other 12" at bounding box center [101, 69] width 46 height 16
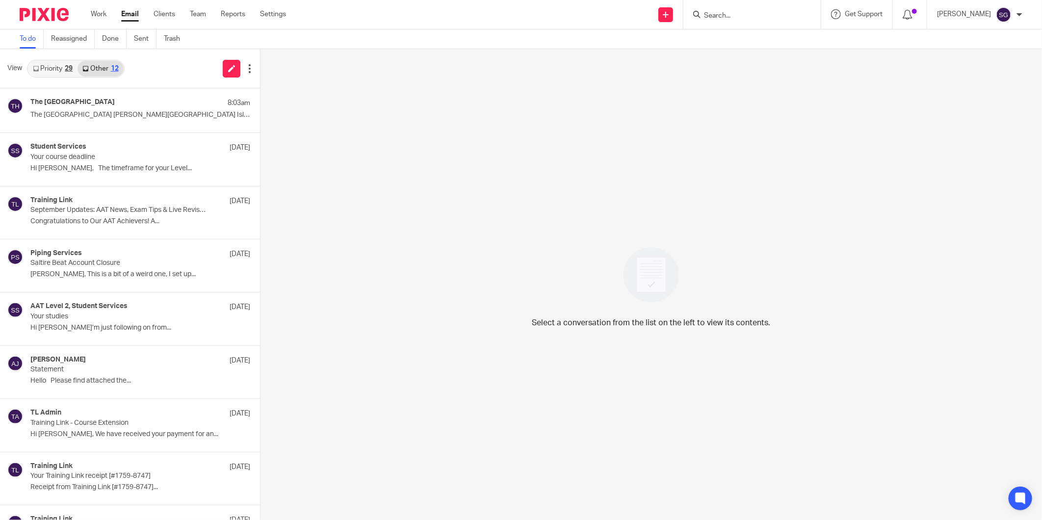
click at [52, 80] on div "View Priority 29 Other 12" at bounding box center [130, 68] width 260 height 39
click at [61, 69] on link "Priority 29" at bounding box center [53, 69] width 50 height 16
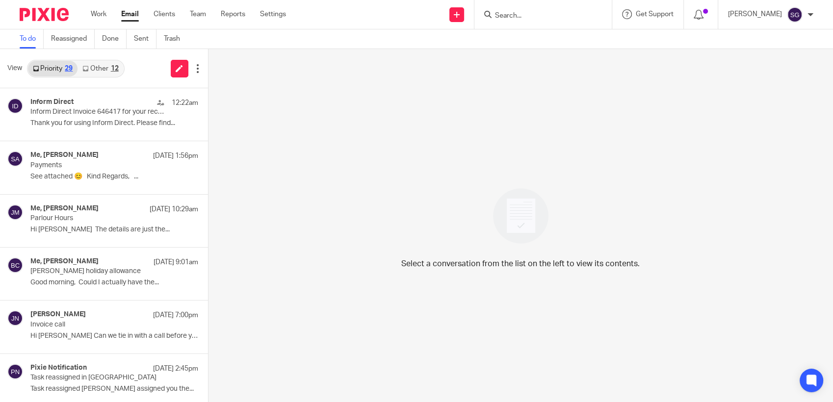
drag, startPoint x: 551, startPoint y: 22, endPoint x: 544, endPoint y: 15, distance: 10.1
click at [551, 21] on div at bounding box center [542, 14] width 137 height 29
click at [525, 15] on input "Search" at bounding box center [538, 16] width 88 height 9
type input "arran but"
drag, startPoint x: 557, startPoint y: 38, endPoint x: 551, endPoint y: 32, distance: 8.3
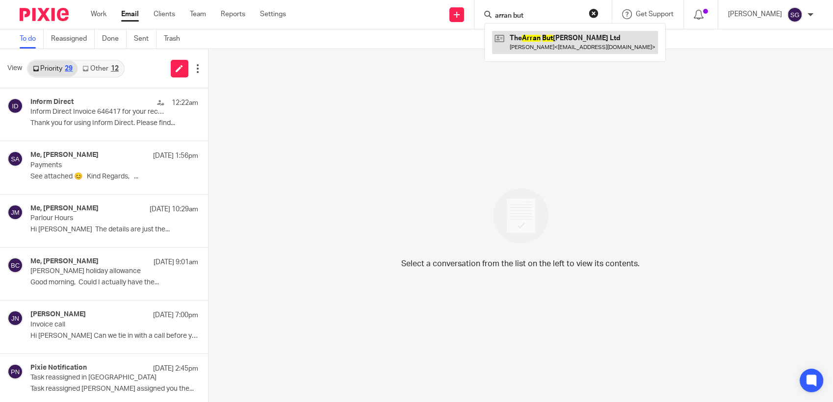
click at [557, 38] on link at bounding box center [575, 42] width 166 height 23
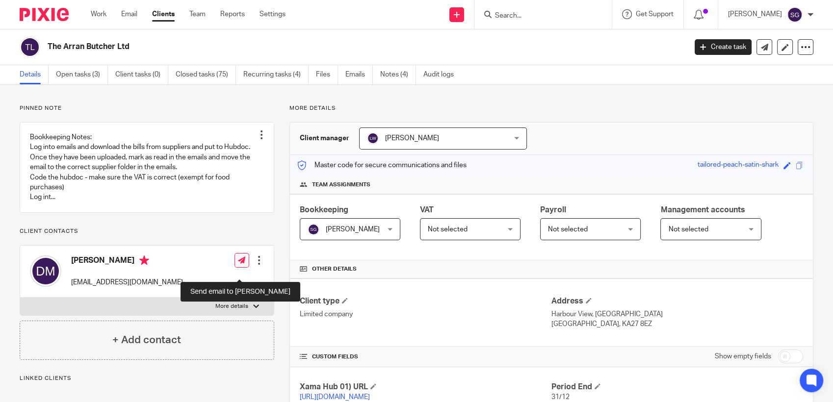
click at [235, 268] on link at bounding box center [242, 260] width 15 height 15
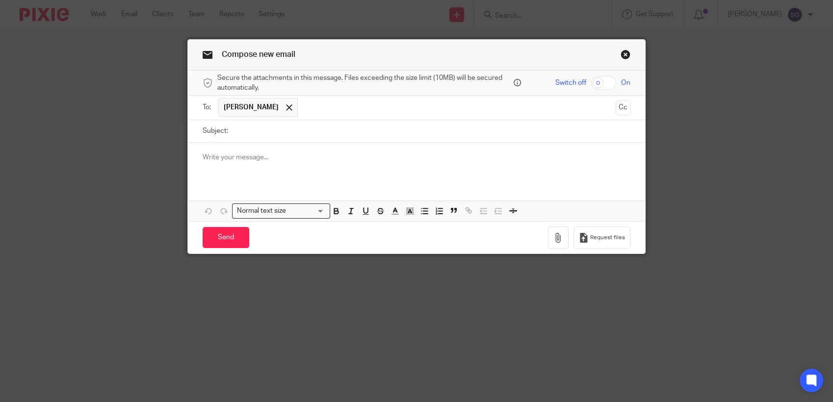
click at [303, 138] on input "Subject:" at bounding box center [431, 131] width 397 height 22
type input "Confirmation Statement"
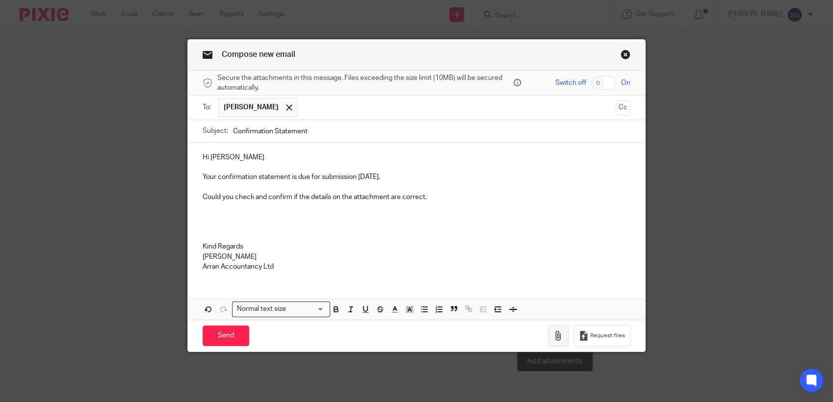
click at [555, 338] on icon "button" at bounding box center [558, 336] width 10 height 10
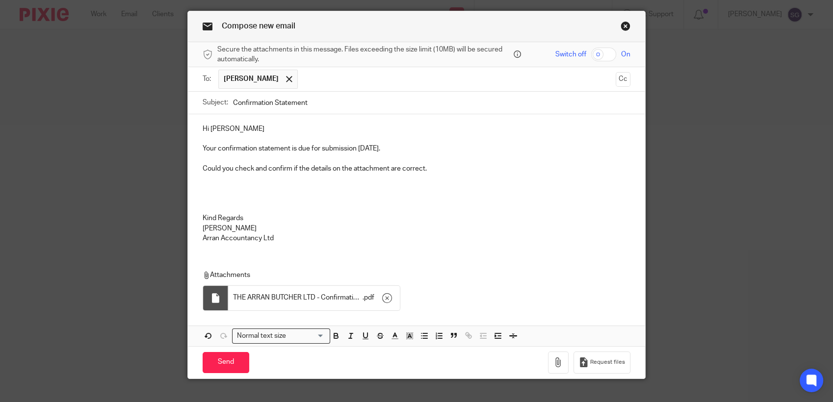
scroll to position [44, 0]
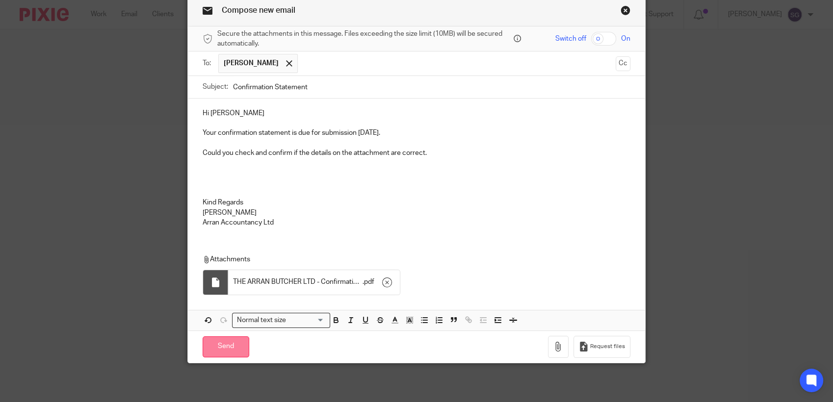
click at [223, 350] on input "Send" at bounding box center [226, 347] width 47 height 21
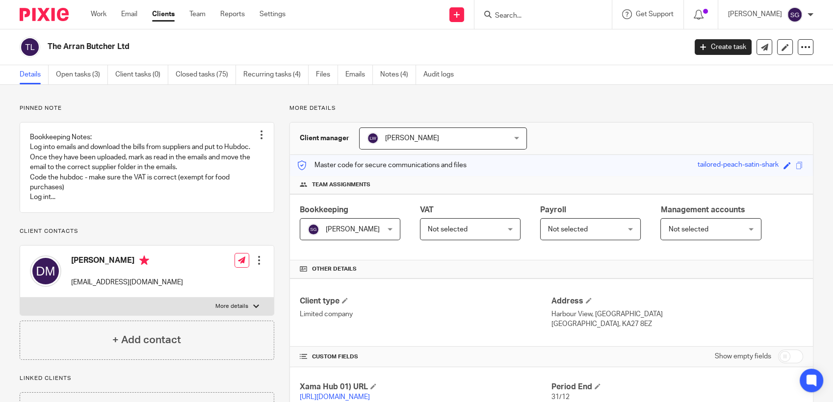
click at [163, 15] on link "Clients" at bounding box center [163, 14] width 23 height 10
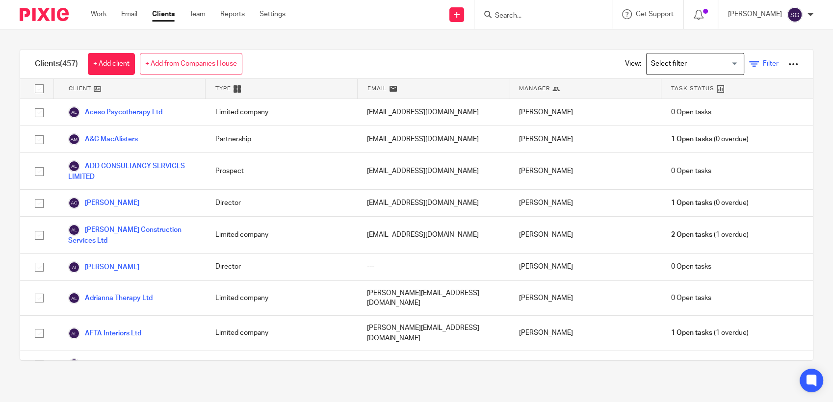
click at [749, 65] on link "Filter" at bounding box center [763, 64] width 29 height 10
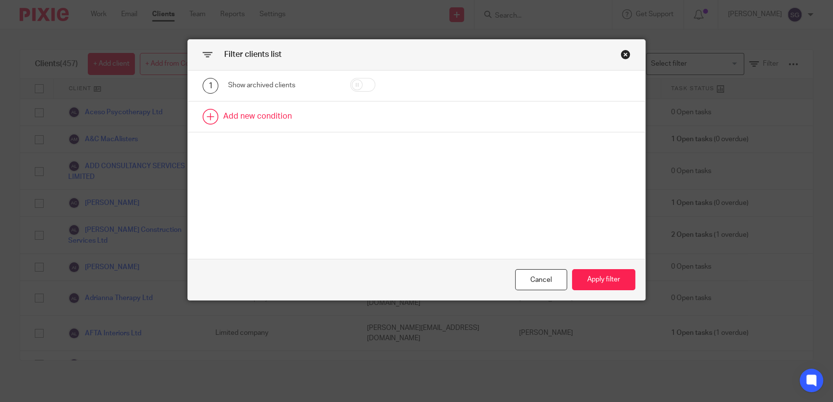
click at [285, 118] on link at bounding box center [416, 117] width 457 height 30
click at [283, 119] on div "Field" at bounding box center [275, 119] width 79 height 21
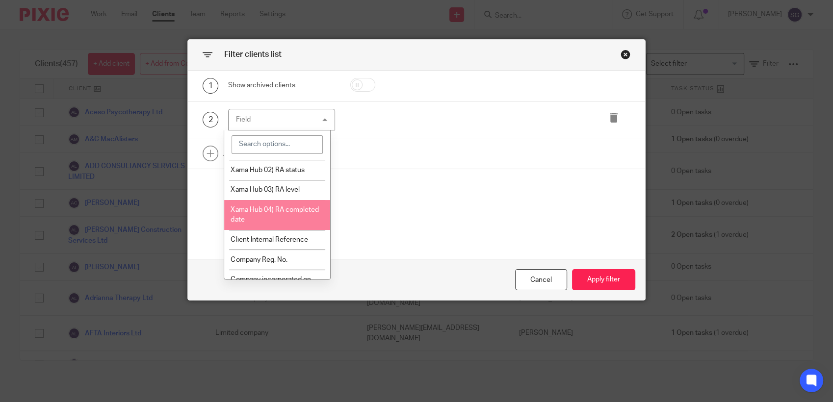
scroll to position [327, 0]
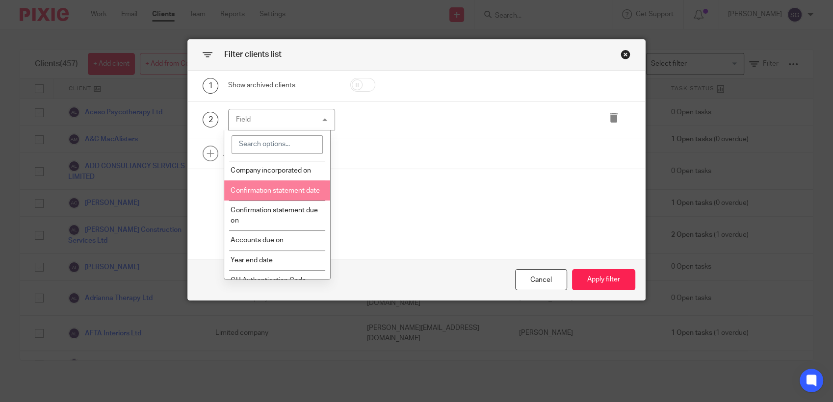
click at [282, 194] on span "Confirmation statement date" at bounding box center [275, 190] width 89 height 7
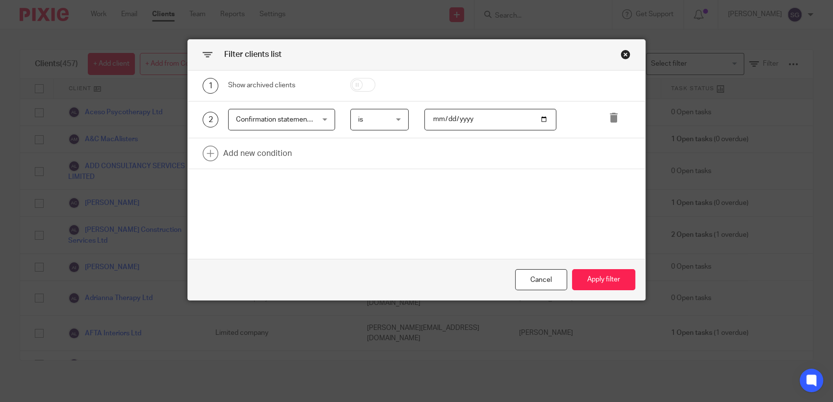
click at [379, 115] on span "is" at bounding box center [378, 119] width 40 height 21
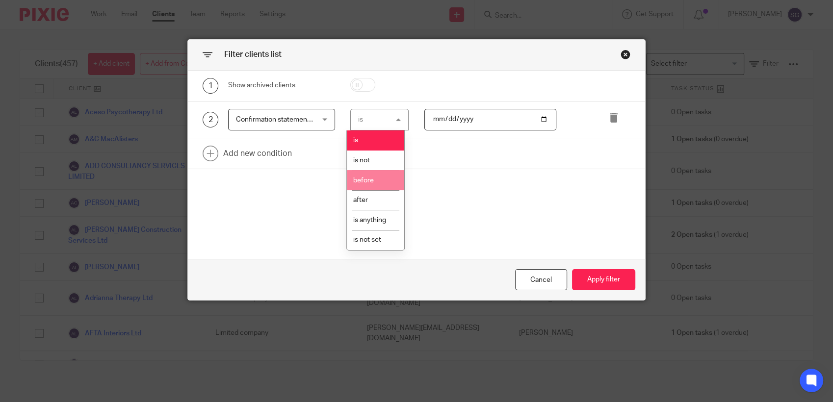
click at [375, 177] on li "before" at bounding box center [375, 180] width 57 height 20
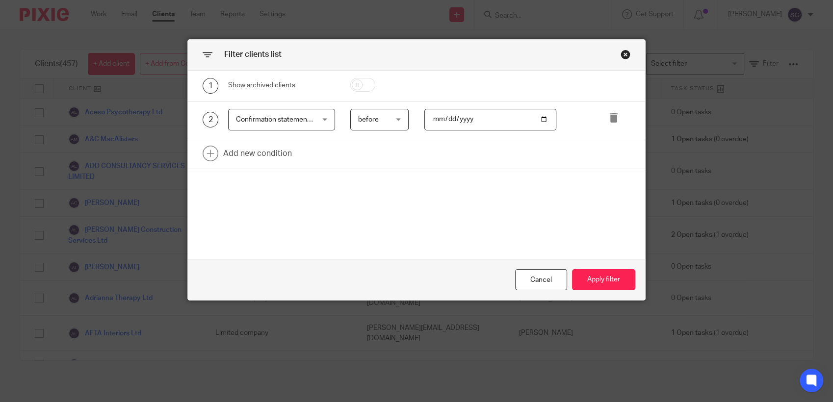
click at [540, 117] on input "date" at bounding box center [490, 120] width 132 height 22
type input "2025-10-08"
click at [589, 284] on button "Apply filter" at bounding box center [603, 279] width 63 height 21
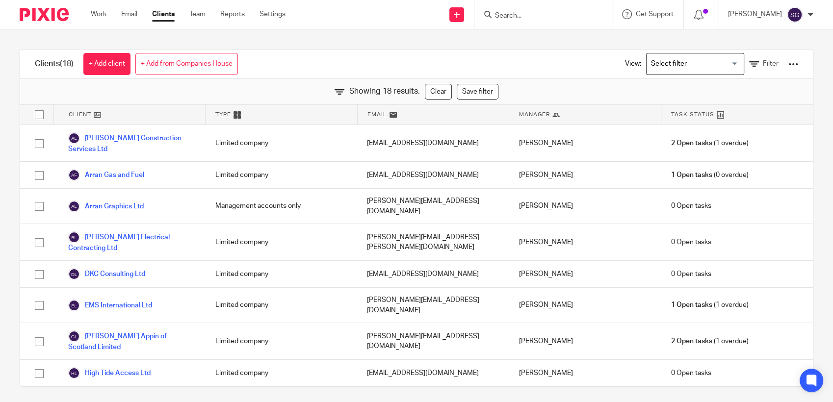
click at [420, 79] on div "Showing 18 results. Clear Save filter" at bounding box center [416, 92] width 793 height 26
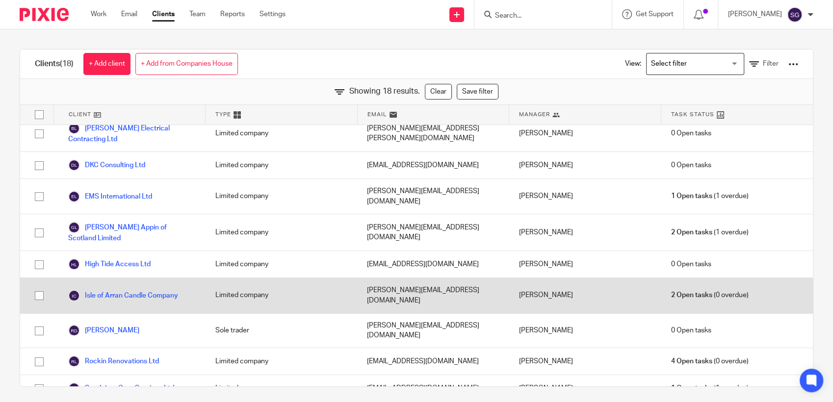
scroll to position [218, 0]
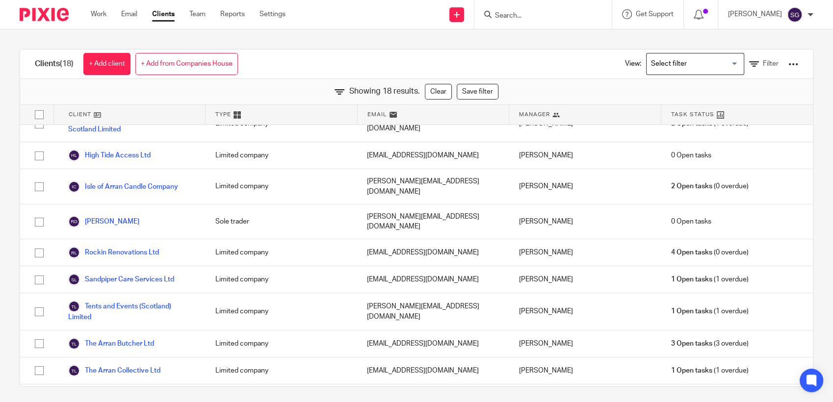
click at [167, 14] on link "Clients" at bounding box center [163, 14] width 23 height 10
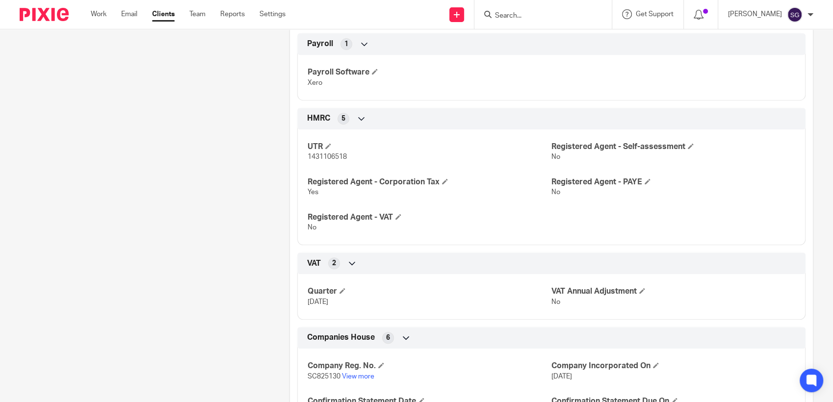
scroll to position [509, 0]
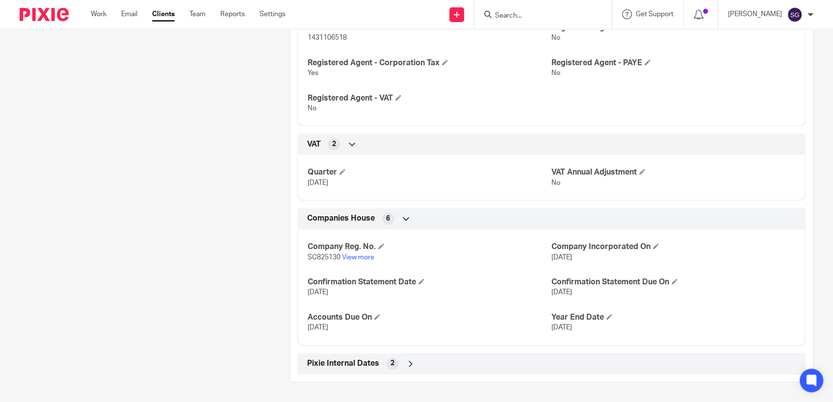
click at [319, 257] on span "SC825130" at bounding box center [324, 257] width 33 height 7
copy p "SC825130"
drag, startPoint x: 226, startPoint y: 270, endPoint x: 236, endPoint y: 270, distance: 10.3
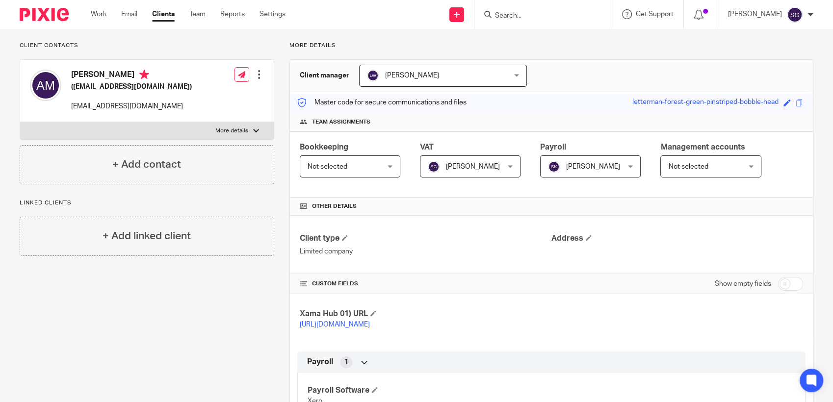
scroll to position [0, 0]
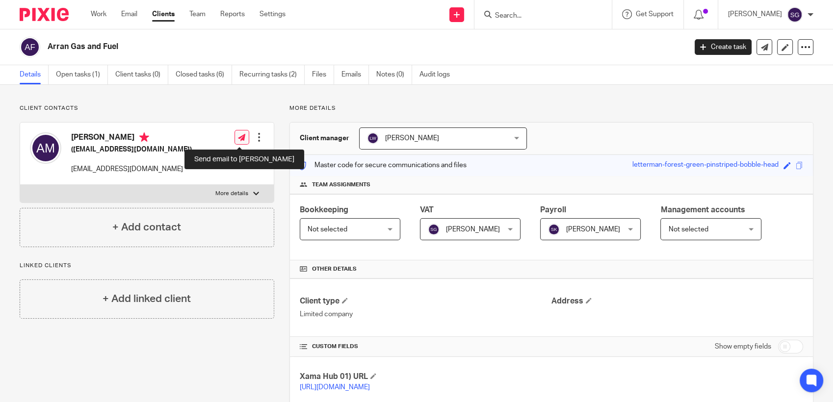
click at [238, 137] on icon at bounding box center [241, 137] width 7 height 7
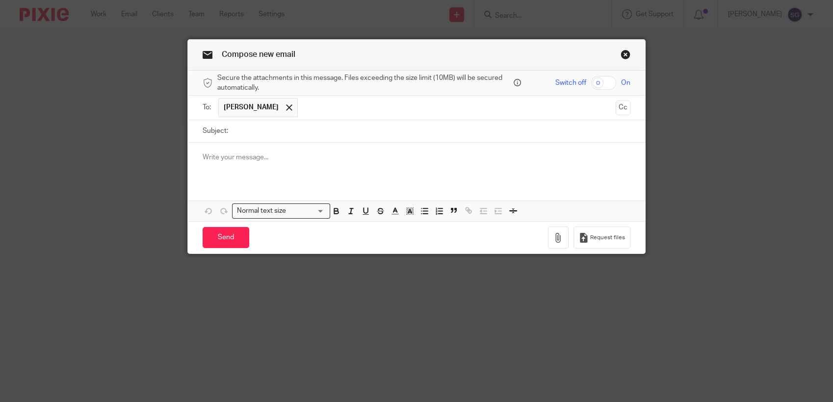
click at [286, 135] on input "Subject:" at bounding box center [431, 131] width 397 height 22
type input "u"
type input "Authentication code"
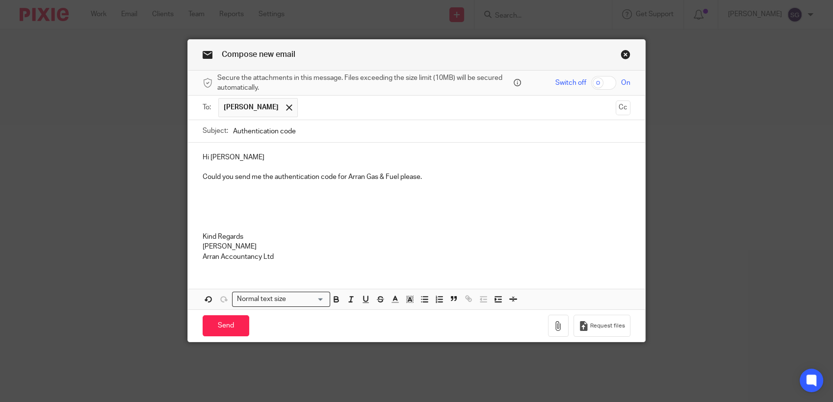
click at [384, 216] on p at bounding box center [417, 217] width 428 height 10
click at [368, 201] on p "We will need this to file paperwork on your behalf." at bounding box center [417, 197] width 428 height 10
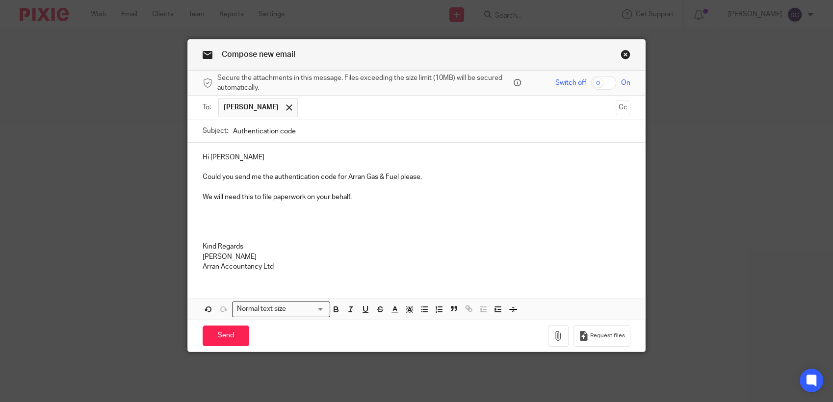
click at [310, 254] on p "[PERSON_NAME]" at bounding box center [417, 257] width 428 height 10
click at [234, 219] on p at bounding box center [417, 217] width 428 height 10
click at [231, 336] on input "Send" at bounding box center [226, 336] width 47 height 21
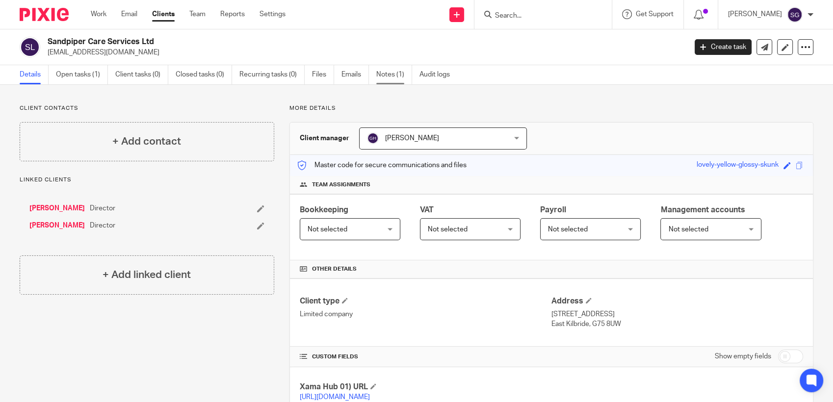
click at [388, 77] on link "Notes (1)" at bounding box center [394, 74] width 36 height 19
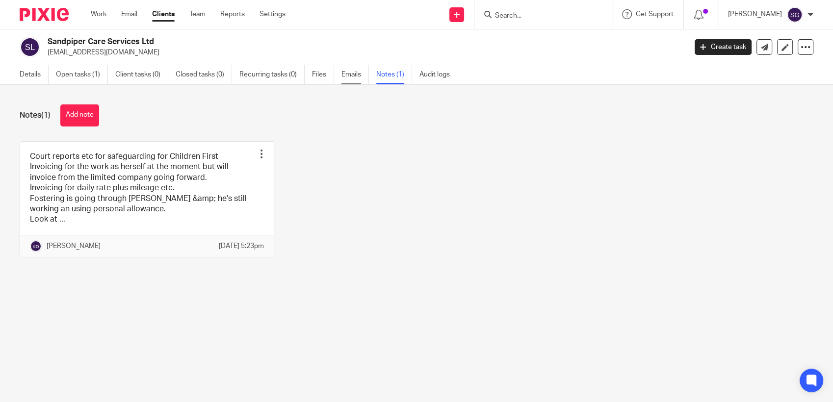
click at [354, 80] on link "Emails" at bounding box center [354, 74] width 27 height 19
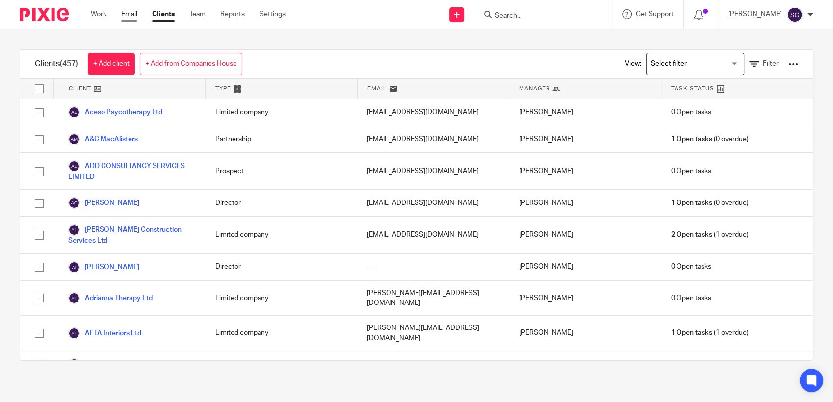
click at [129, 14] on link "Email" at bounding box center [129, 14] width 16 height 10
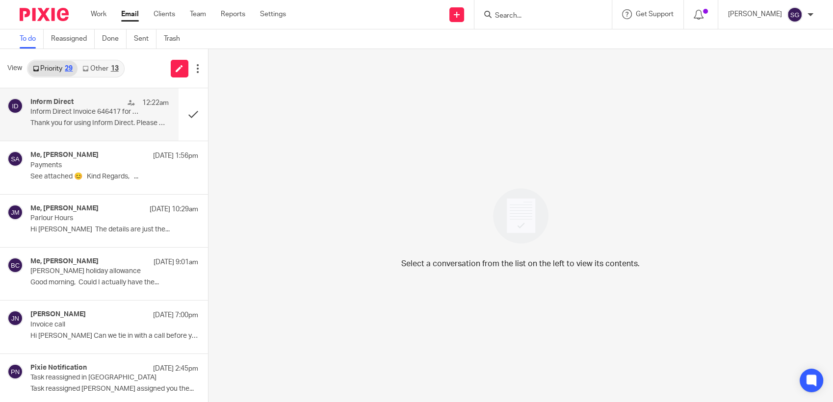
drag, startPoint x: 53, startPoint y: 118, endPoint x: 67, endPoint y: 118, distance: 13.7
click at [53, 118] on div "Inform Direct 12:22am Inform Direct Invoice 646417 for your records Thank you f…" at bounding box center [99, 114] width 138 height 33
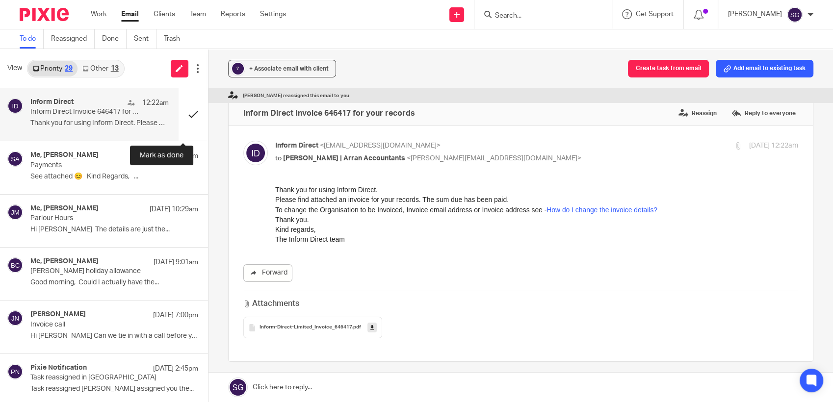
click at [183, 116] on button at bounding box center [193, 114] width 29 height 52
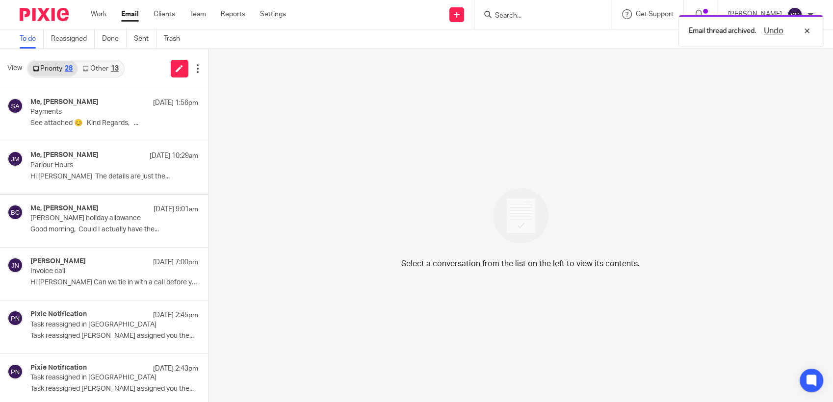
click at [144, 73] on div "View Priority 28 Other 13" at bounding box center [104, 68] width 208 height 39
drag, startPoint x: 360, startPoint y: 19, endPoint x: 244, endPoint y: 1, distance: 117.6
click at [359, 18] on div "Send new email Create task Add client Request signature Get Support Contact Sup…" at bounding box center [567, 14] width 532 height 29
click at [540, 21] on div at bounding box center [542, 14] width 137 height 29
click at [541, 18] on input "Search" at bounding box center [538, 16] width 88 height 9
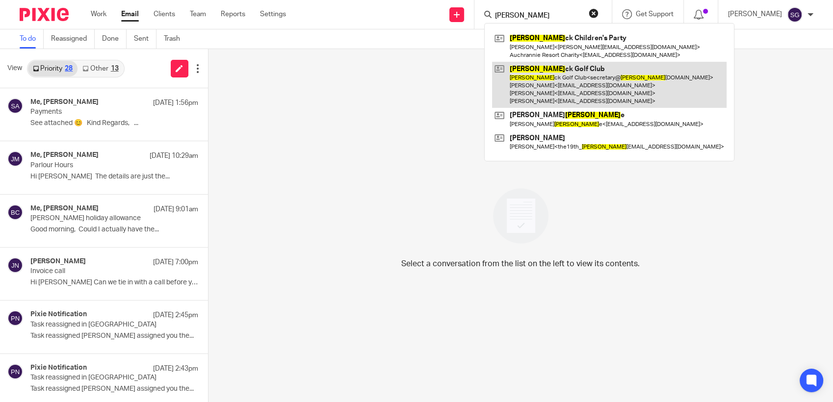
type input "brodi"
click at [564, 73] on link at bounding box center [609, 85] width 235 height 47
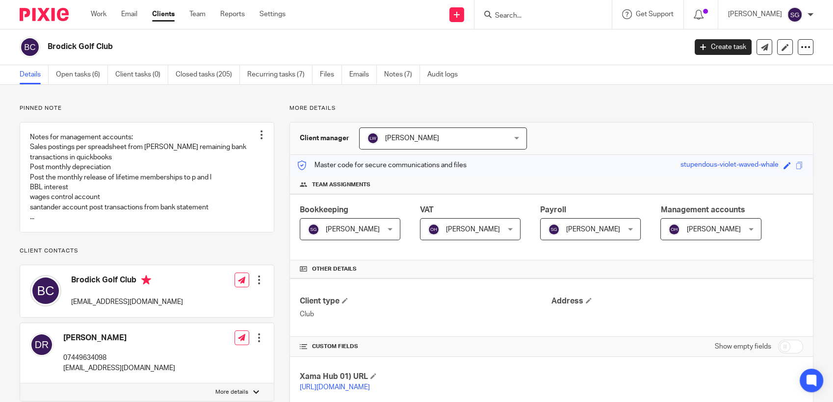
click at [513, 12] on input "Search" at bounding box center [538, 16] width 88 height 9
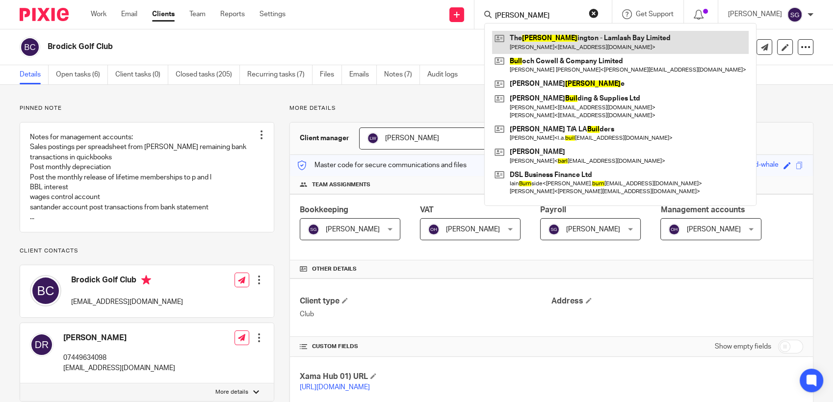
type input "burl"
click at [561, 33] on link at bounding box center [620, 42] width 257 height 23
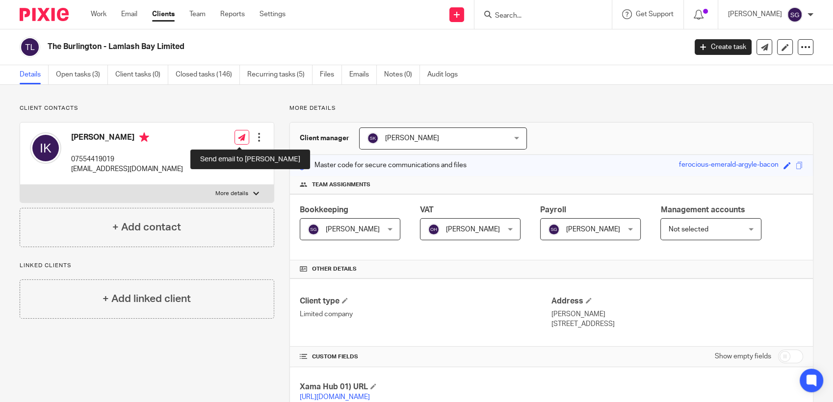
drag, startPoint x: 241, startPoint y: 138, endPoint x: 248, endPoint y: 123, distance: 16.2
click at [241, 138] on icon at bounding box center [241, 137] width 7 height 7
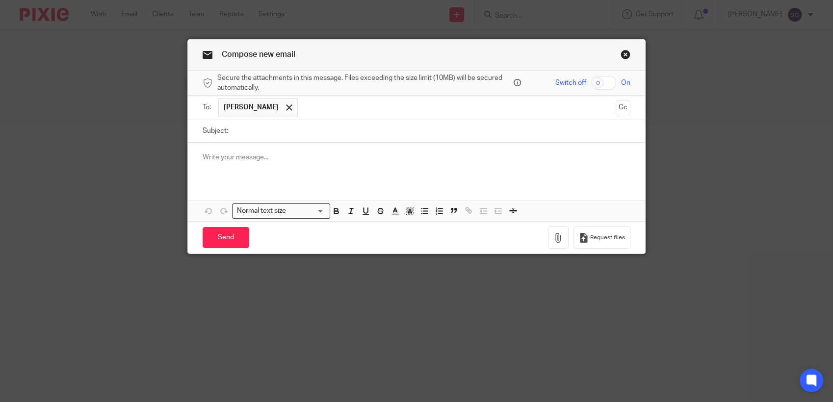
click at [283, 133] on input "Subject:" at bounding box center [431, 131] width 397 height 22
type input "Payroll"
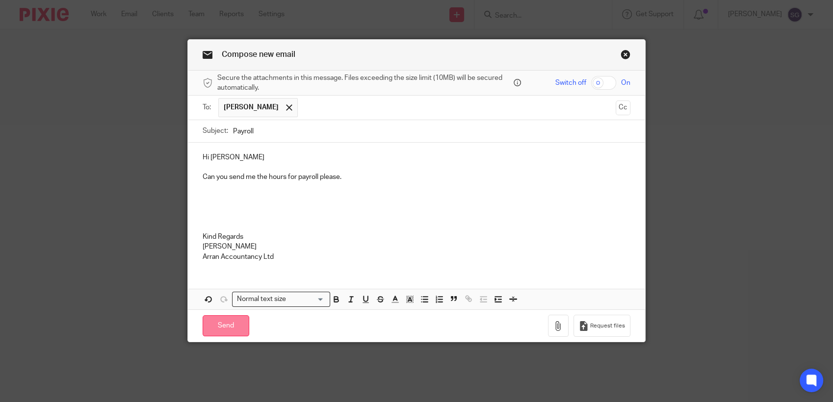
click at [220, 324] on input "Send" at bounding box center [226, 325] width 47 height 21
